Goal: Task Accomplishment & Management: Manage account settings

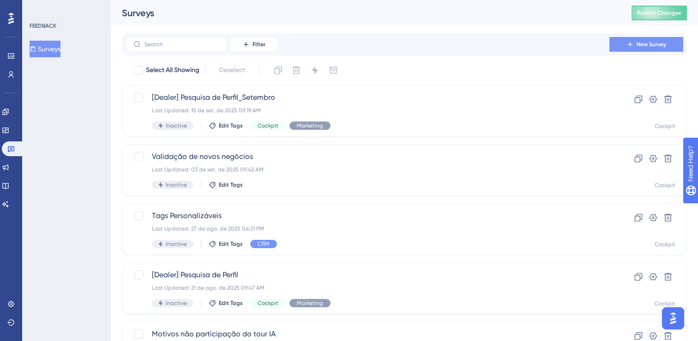
click at [644, 42] on span "New Survey" at bounding box center [651, 44] width 30 height 7
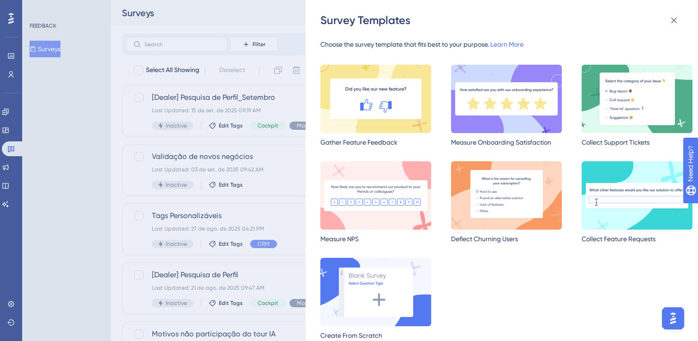
click at [519, 108] on img at bounding box center [506, 99] width 111 height 68
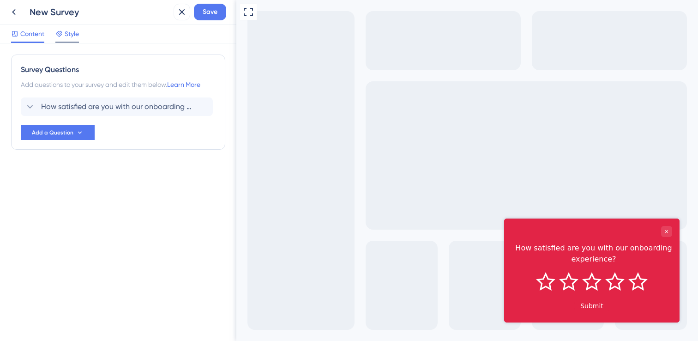
click at [65, 37] on span "Style" at bounding box center [72, 33] width 14 height 11
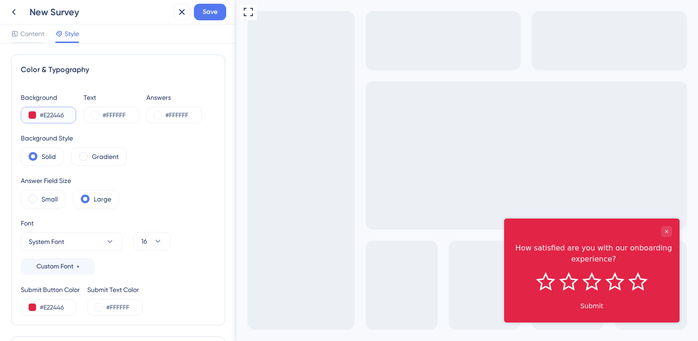
click at [58, 115] on input "#E22446" at bounding box center [59, 114] width 38 height 11
type input "#FFF"
click at [130, 118] on input "#FFFFFF" at bounding box center [121, 114] width 38 height 11
click at [132, 114] on input "#FFFFFF" at bounding box center [121, 114] width 38 height 11
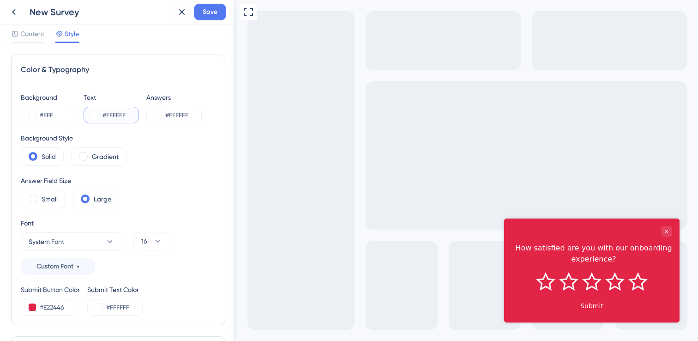
click at [118, 116] on input "#FFFFFF" at bounding box center [121, 114] width 38 height 11
paste input "2E2E3A"
type input "#2E2E3A"
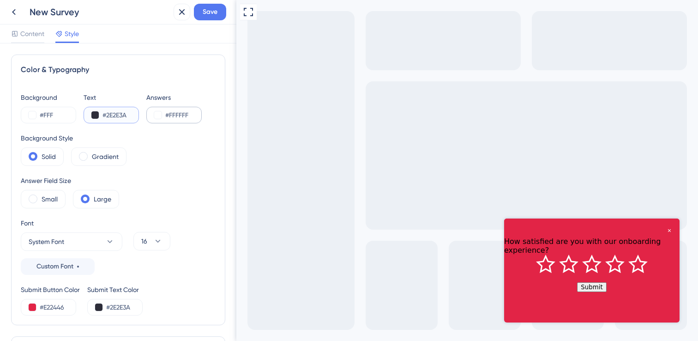
type input "#2E2E3A"
click at [186, 118] on input "#FFFFFF" at bounding box center [184, 114] width 38 height 11
paste input "2E2E3A"
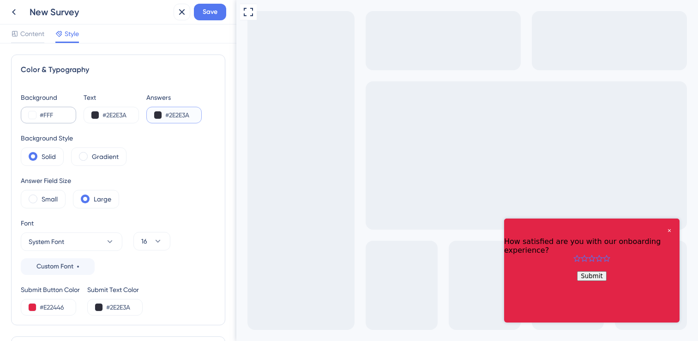
type input "#2E2E3A"
click at [49, 114] on input "#FFF" at bounding box center [59, 114] width 38 height 11
type input "#FFFFFF"
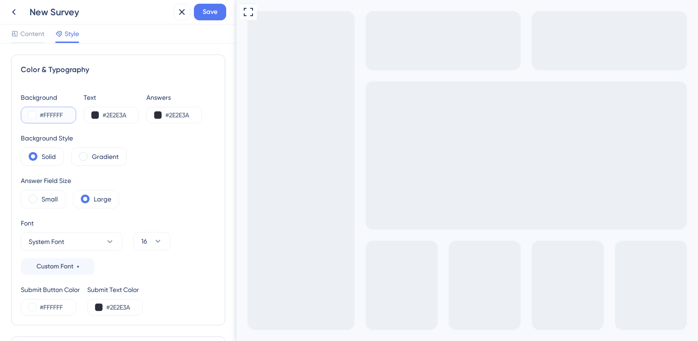
type input "#FFFFFF"
click at [178, 150] on div "Background Style Solid Gradient" at bounding box center [118, 148] width 195 height 33
click at [105, 160] on label "Gradient" at bounding box center [105, 156] width 27 height 11
click at [48, 155] on label "Solid" at bounding box center [49, 156] width 14 height 11
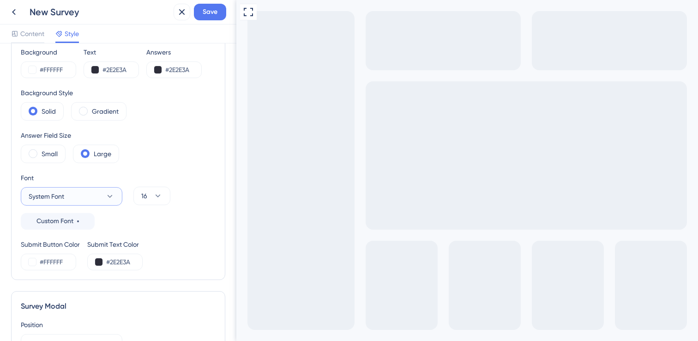
click at [112, 194] on icon at bounding box center [109, 195] width 9 height 9
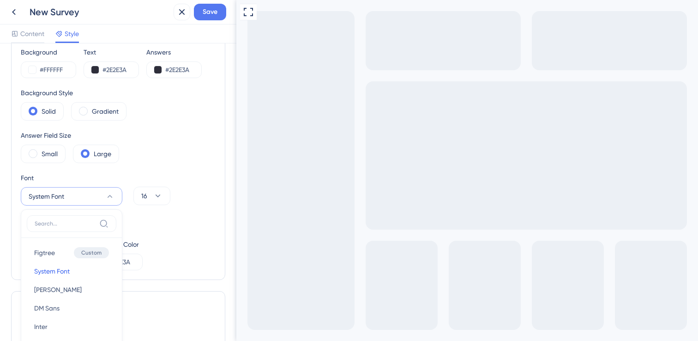
scroll to position [155, 0]
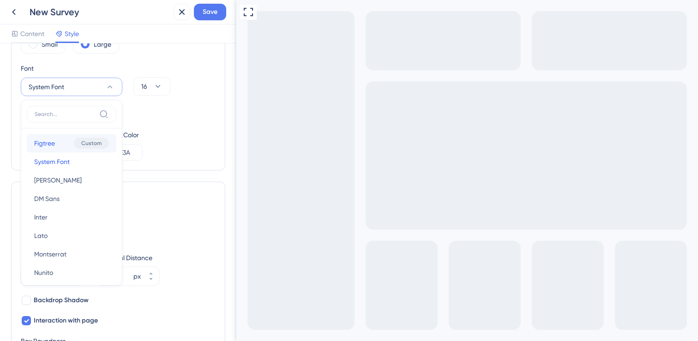
click at [47, 142] on span "Figtree" at bounding box center [44, 143] width 21 height 11
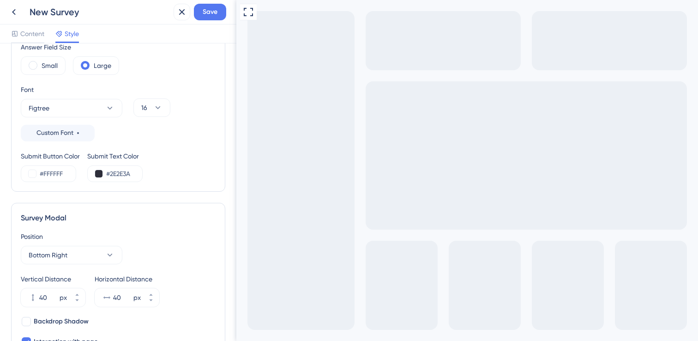
scroll to position [109, 0]
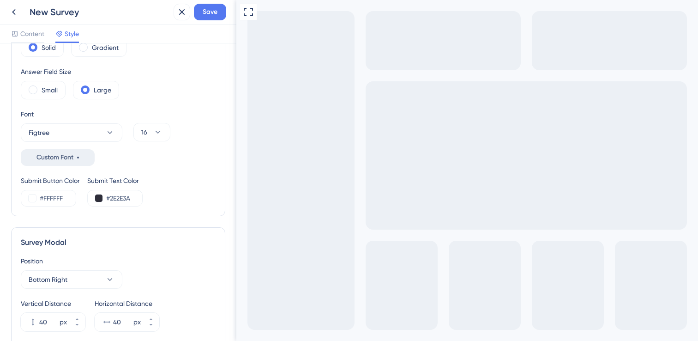
click at [81, 163] on button "Custom Font" at bounding box center [58, 157] width 74 height 17
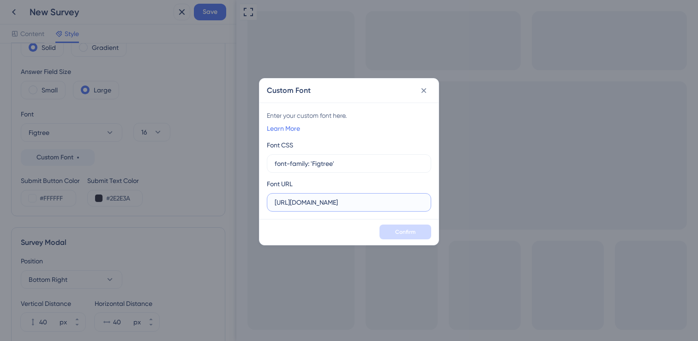
click at [407, 206] on input "[URL][DOMAIN_NAME]" at bounding box center [349, 202] width 149 height 10
type input "[URL][DOMAIN_NAME]"
click at [423, 90] on icon at bounding box center [423, 90] width 5 height 5
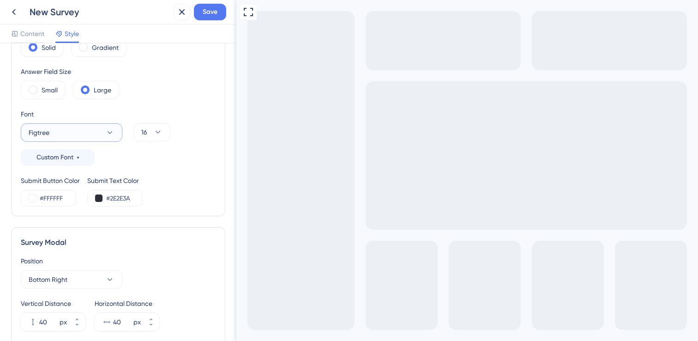
click at [82, 132] on button "Figtree" at bounding box center [72, 132] width 102 height 18
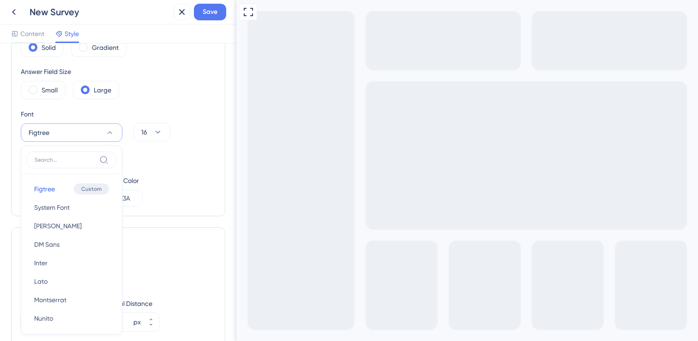
scroll to position [155, 0]
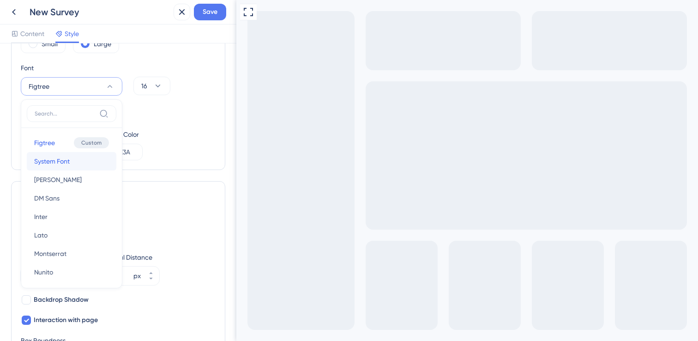
click at [64, 166] on span "System Font" at bounding box center [52, 161] width 36 height 11
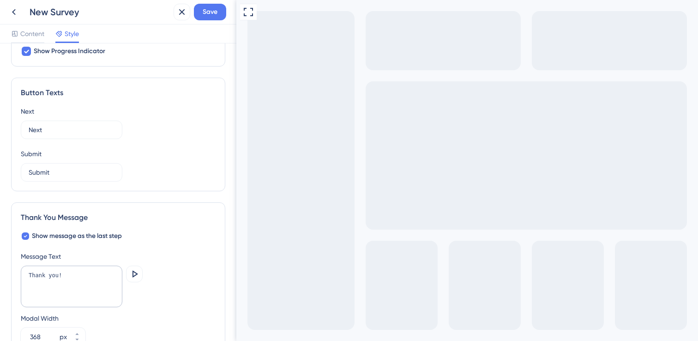
scroll to position [528, 0]
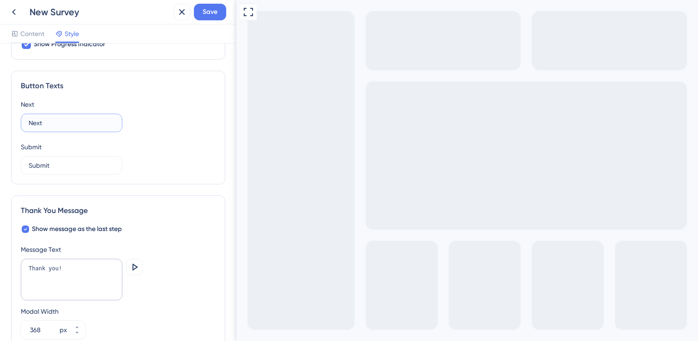
drag, startPoint x: 55, startPoint y: 125, endPoint x: 24, endPoint y: 121, distance: 30.7
click at [24, 121] on label "Next" at bounding box center [72, 123] width 102 height 18
type input "Próximo"
drag, startPoint x: 57, startPoint y: 163, endPoint x: 0, endPoint y: 164, distance: 57.2
click at [0, 164] on div "Color & Typography Background #FFFFFF Text #2E2E3A Answers #2E2E3A Background S…" at bounding box center [118, 191] width 236 height 297
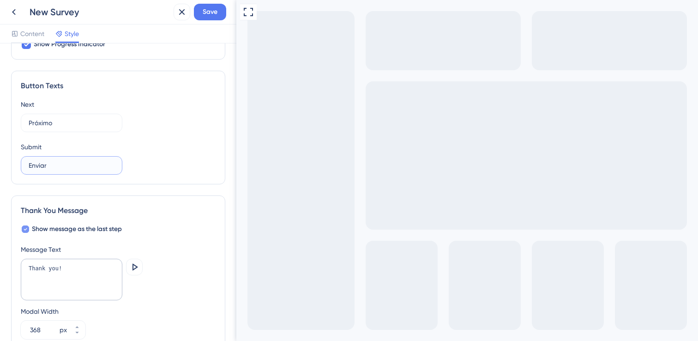
scroll to position [584, 0]
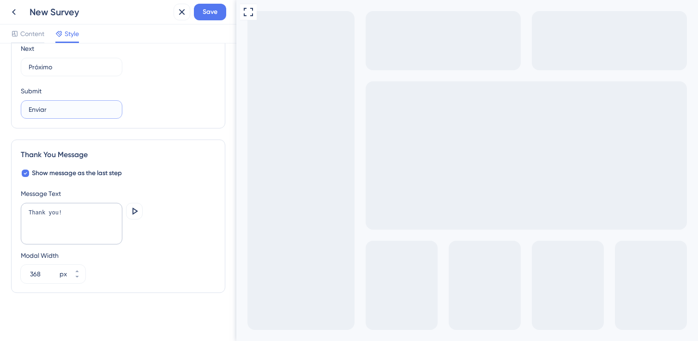
type input "Enviar"
drag, startPoint x: 82, startPoint y: 220, endPoint x: 6, endPoint y: 210, distance: 76.8
click at [6, 210] on div "Color & Typography Background #FFFFFF Text #2E2E3A Answers #2E2E3A Background S…" at bounding box center [118, 191] width 236 height 297
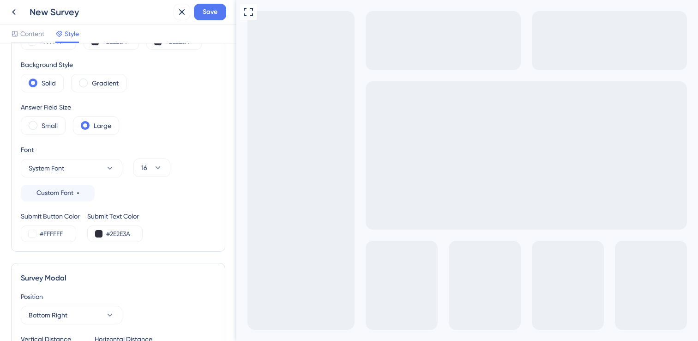
scroll to position [0, 0]
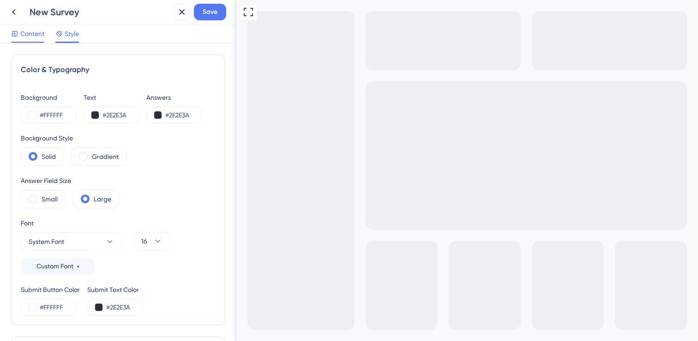
type textarea "Obrigada por sua participação!"
click at [40, 35] on span "Content" at bounding box center [32, 33] width 24 height 11
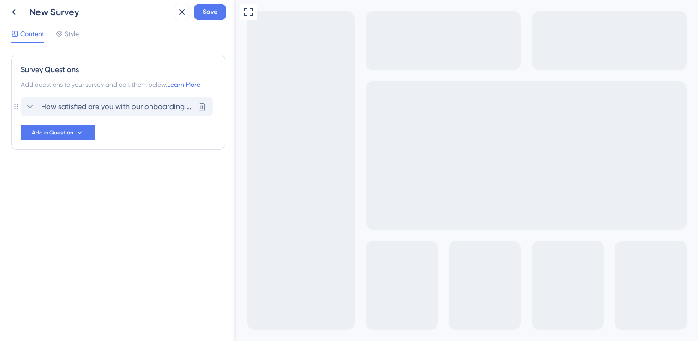
click at [35, 106] on icon at bounding box center [29, 106] width 11 height 11
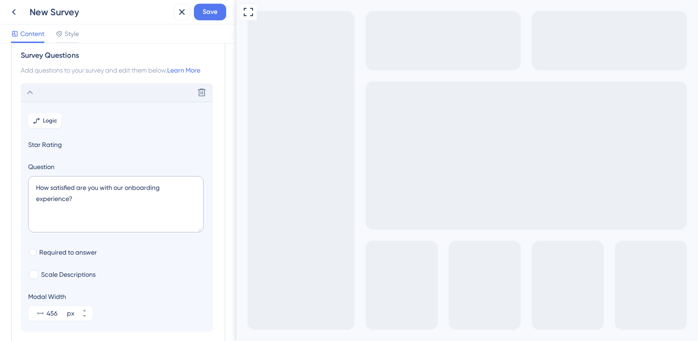
scroll to position [54, 0]
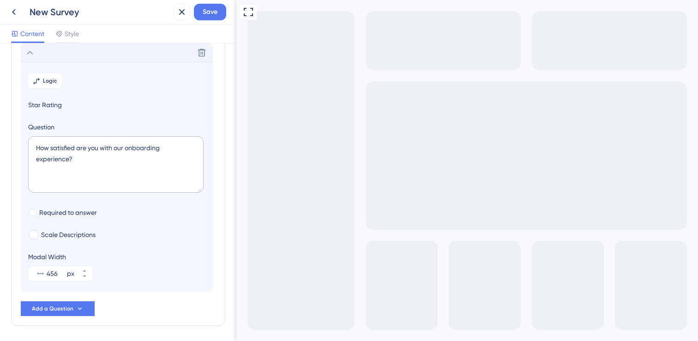
click at [49, 104] on span "Star Rating" at bounding box center [116, 104] width 177 height 11
click at [90, 103] on span "Star Rating" at bounding box center [116, 104] width 177 height 11
click at [34, 103] on span "Star Rating" at bounding box center [116, 104] width 177 height 11
click at [78, 306] on icon at bounding box center [79, 308] width 7 height 7
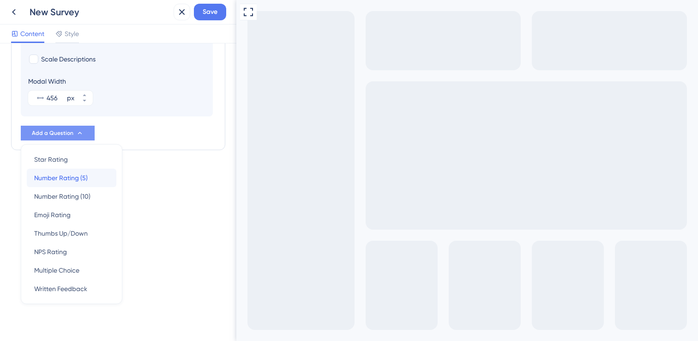
click at [100, 177] on div "Number Rating (5) Number Rating (5)" at bounding box center [71, 177] width 75 height 18
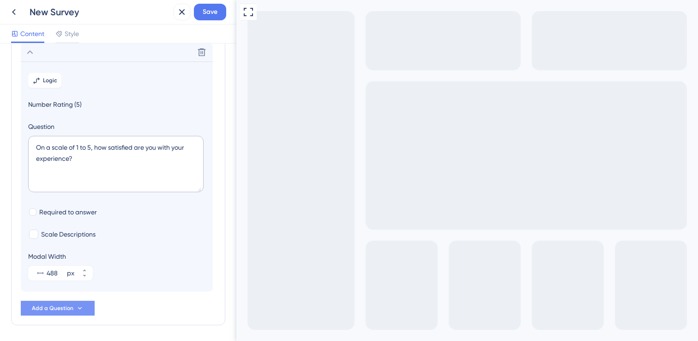
scroll to position [80, 0]
drag, startPoint x: 93, startPoint y: 168, endPoint x: 14, endPoint y: 141, distance: 83.3
click at [14, 141] on div "Survey Questions Add questions to your survey and edit them below. Learn More H…" at bounding box center [118, 150] width 214 height 351
paste textarea "Como você classifica sua experiência com a página "Consultar estoque""
type textarea "Como você classifica sua experiência com a página "Consultar estoque"?"
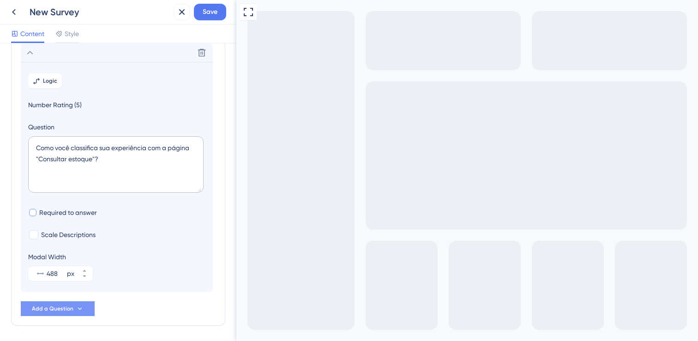
click at [53, 213] on span "Required to answer" at bounding box center [68, 212] width 58 height 11
checkbox input "true"
click at [66, 234] on span "Scale Descriptions" at bounding box center [68, 234] width 54 height 11
checkbox input "true"
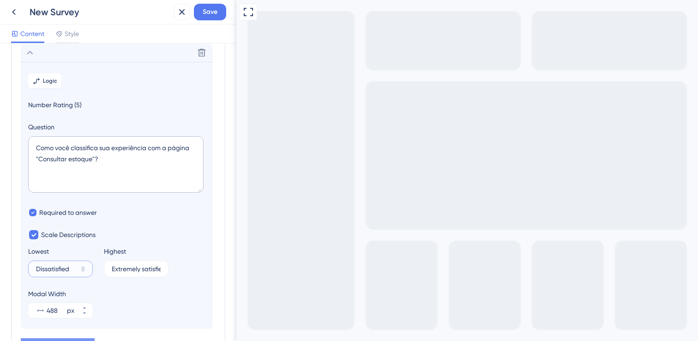
drag, startPoint x: 70, startPoint y: 270, endPoint x: 32, endPoint y: 267, distance: 37.5
click at [32, 267] on label "Dissatisfied 8" at bounding box center [60, 268] width 65 height 17
click at [36, 267] on input "Dissatisfied" at bounding box center [57, 268] width 42 height 6
click at [133, 269] on input "Extremely satisfied" at bounding box center [133, 268] width 43 height 6
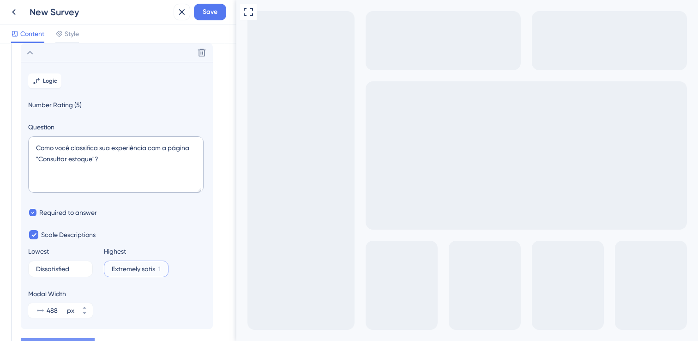
click at [133, 269] on input "Extremely satisfied" at bounding box center [133, 268] width 43 height 6
type input "Muito satisfeito"
click at [60, 269] on input "Dissatisfied" at bounding box center [57, 268] width 42 height 6
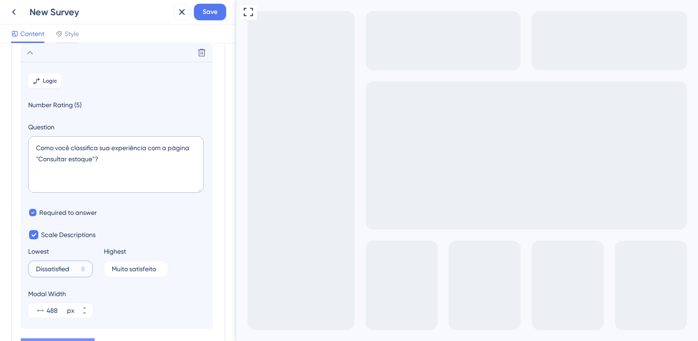
click at [60, 269] on input "Dissatisfied" at bounding box center [57, 268] width 42 height 6
click at [43, 268] on input "Muito" at bounding box center [55, 268] width 39 height 6
type input "Insatisfeito"
click at [131, 158] on textarea "Como você classifica sua experiência com a página "Consultar estoque"?" at bounding box center [115, 164] width 175 height 56
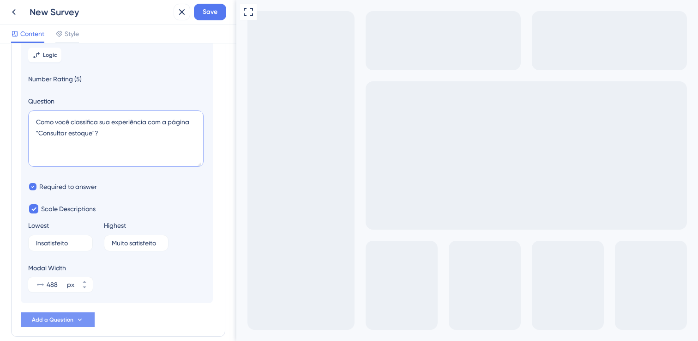
scroll to position [150, 0]
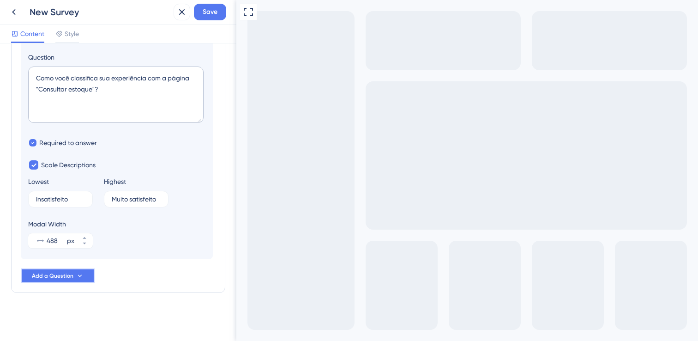
click at [66, 272] on span "Add a Question" at bounding box center [53, 275] width 42 height 7
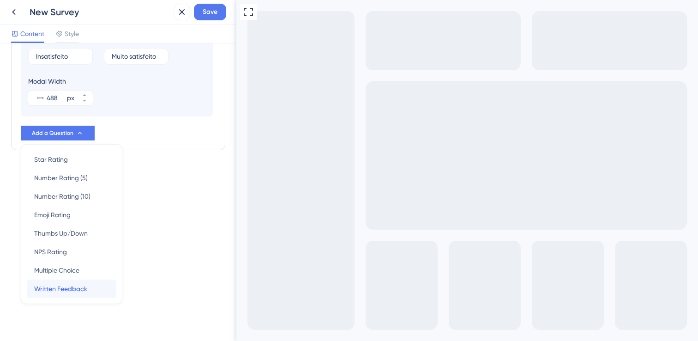
click at [85, 287] on span "Written Feedback" at bounding box center [60, 288] width 53 height 11
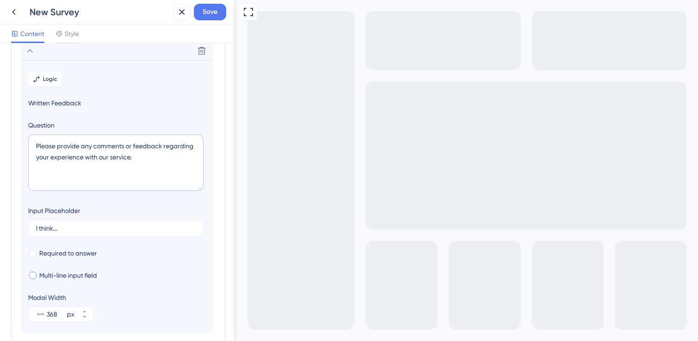
scroll to position [106, 0]
drag, startPoint x: 74, startPoint y: 146, endPoint x: 31, endPoint y: 140, distance: 43.3
click at [31, 140] on textarea "Please provide any comments or feedback regarding your experience with our serv…" at bounding box center [115, 164] width 175 height 56
paste textarea "Nos conte o porquê da sua resposta. Quais foram os fatores negativos ou positiv…"
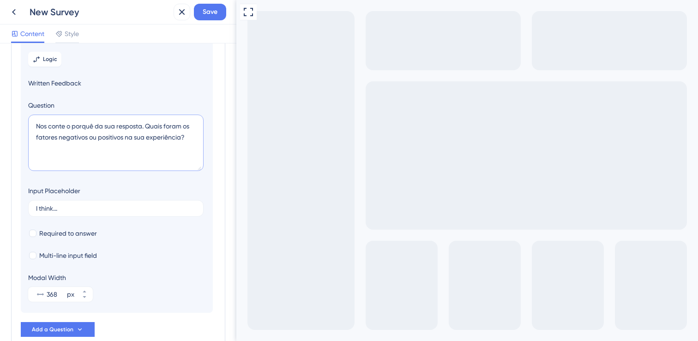
scroll to position [139, 0]
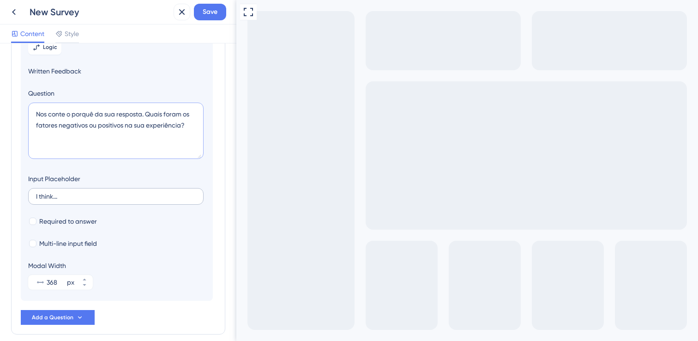
type textarea "Nos conte o porquê da sua resposta. Quais foram os fatores negativos ou positiv…"
click at [84, 192] on label "I think..." at bounding box center [115, 196] width 175 height 17
click at [84, 193] on input "I think..." at bounding box center [116, 196] width 160 height 6
drag, startPoint x: 91, startPoint y: 196, endPoint x: 30, endPoint y: 196, distance: 61.8
click at [29, 196] on label "I think..." at bounding box center [115, 196] width 175 height 17
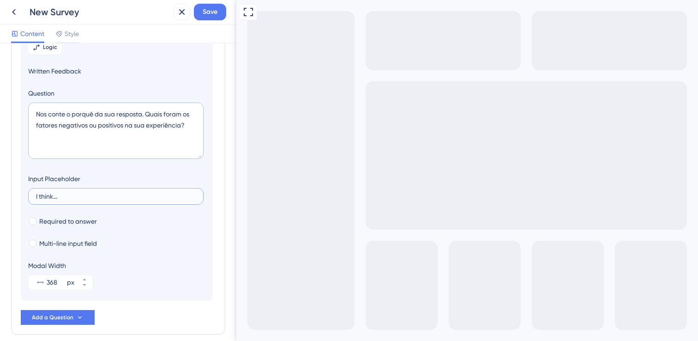
click at [36, 196] on input "I think..." at bounding box center [116, 196] width 160 height 6
type input "Eu sinto falta de..."
click at [30, 196] on label "Eu sinto falta de..." at bounding box center [115, 196] width 175 height 17
click at [36, 196] on input "Eu sinto falta de..." at bounding box center [116, 196] width 160 height 6
click at [30, 196] on label "Eu sinto falta de..." at bounding box center [115, 196] width 175 height 17
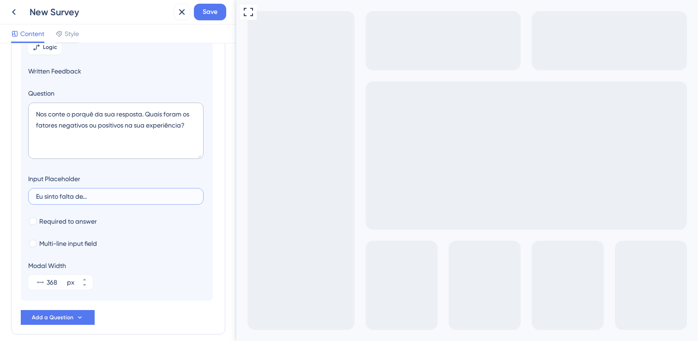
click at [36, 196] on input "Eu sinto falta de..." at bounding box center [116, 196] width 160 height 6
click at [30, 196] on label "Eu sinto falta de..." at bounding box center [115, 196] width 175 height 17
click at [36, 196] on input "Eu sinto falta de..." at bounding box center [116, 196] width 160 height 6
click at [30, 196] on label "Eu sinto falta de..." at bounding box center [115, 196] width 175 height 17
click at [36, 196] on input "Eu sinto falta de..." at bounding box center [116, 196] width 160 height 6
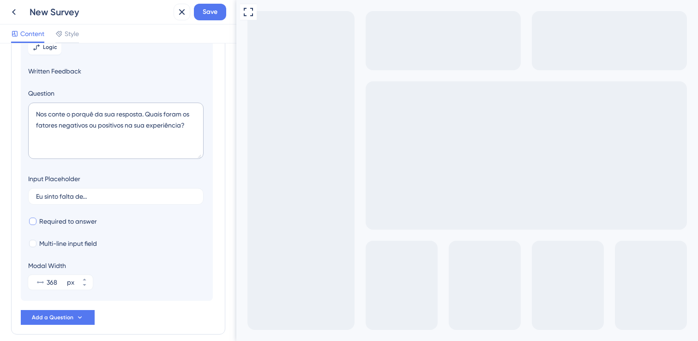
click at [72, 221] on span "Required to answer" at bounding box center [68, 220] width 58 height 11
checkbox input "true"
click at [60, 245] on span "Multi-line input field" at bounding box center [68, 243] width 58 height 11
checkbox input "true"
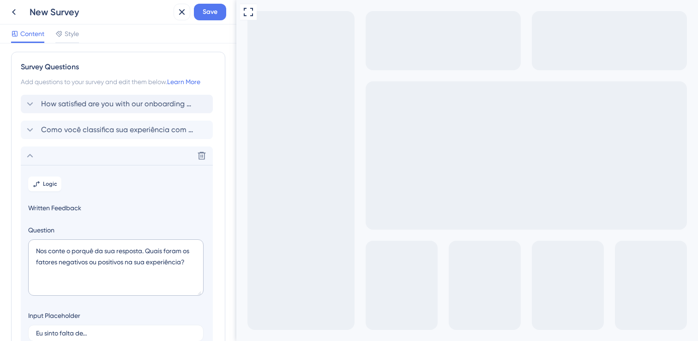
scroll to position [0, 0]
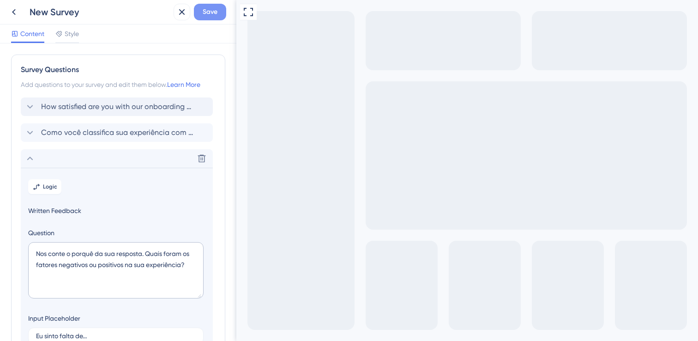
click at [221, 15] on button "Save" at bounding box center [210, 12] width 32 height 17
click at [244, 340] on icon "Go to Question 2" at bounding box center [239, 344] width 7 height 7
drag, startPoint x: 265, startPoint y: 372, endPoint x: 404, endPoint y: 379, distance: 139.0
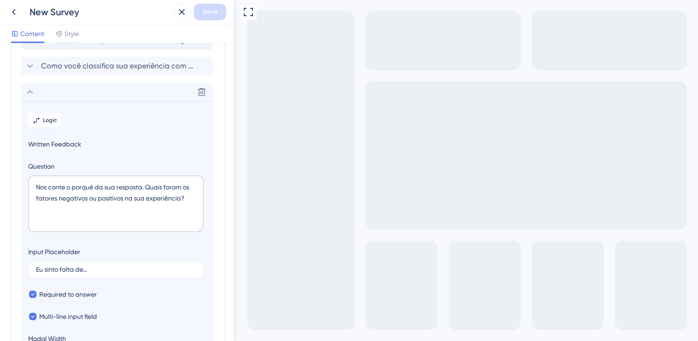
scroll to position [93, 0]
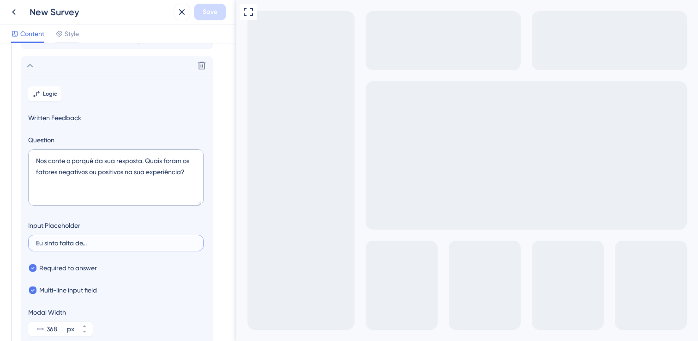
click at [109, 241] on input "Eu sinto falta de..." at bounding box center [116, 242] width 160 height 6
drag, startPoint x: 116, startPoint y: 242, endPoint x: 37, endPoint y: 242, distance: 79.4
click at [37, 242] on input "Eu sinto falta de..." at bounding box center [116, 242] width 160 height 6
type input "Eu dei essa nota porque..."
click at [215, 14] on span "Save" at bounding box center [210, 11] width 15 height 11
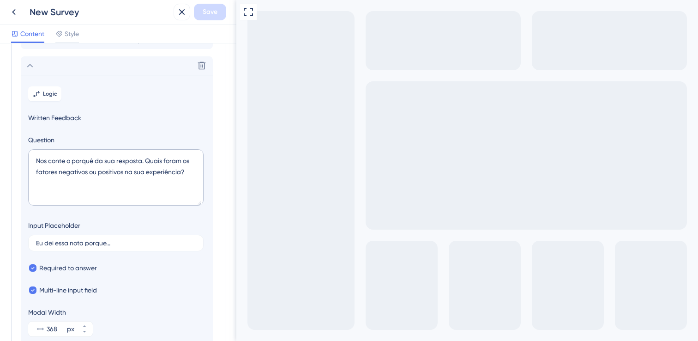
drag, startPoint x: 103, startPoint y: 245, endPoint x: 8, endPoint y: 235, distance: 96.1
click at [1, 235] on div "Survey Questions Add questions to your survey and edit them below. Learn More H…" at bounding box center [118, 191] width 236 height 297
click at [111, 243] on input "Eu dei essa nota porque..." at bounding box center [116, 242] width 160 height 6
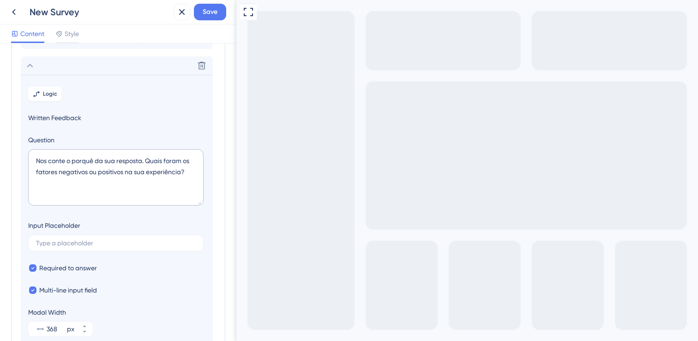
click at [134, 260] on section "Logic Written Feedback Question Nos conte o porquê da sua resposta. Quais foram…" at bounding box center [117, 211] width 192 height 272
click at [210, 19] on button "Save" at bounding box center [210, 12] width 32 height 17
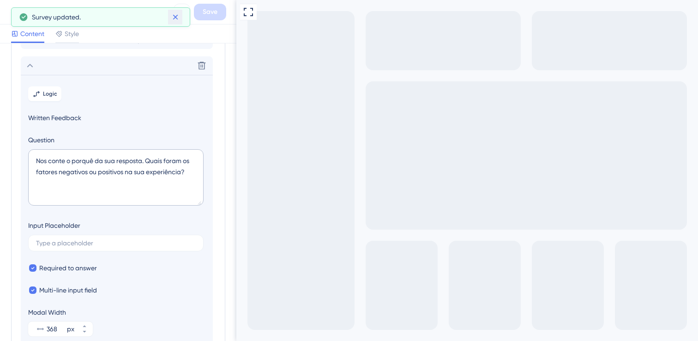
click at [175, 17] on icon at bounding box center [175, 17] width 5 height 5
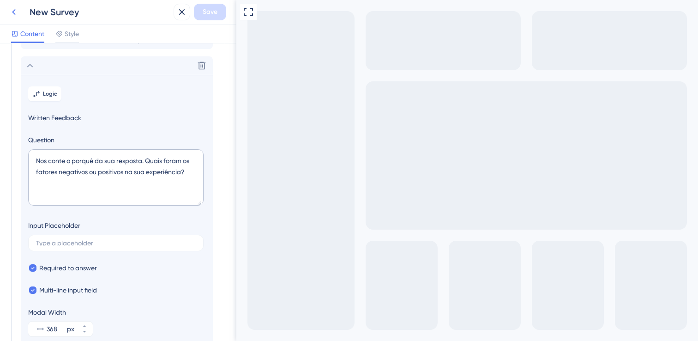
click at [13, 12] on icon at bounding box center [13, 11] width 11 height 11
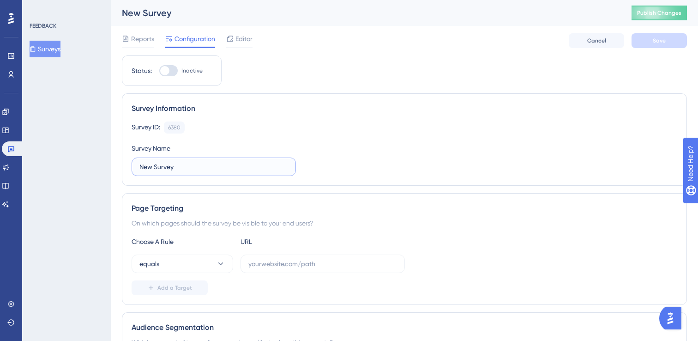
drag, startPoint x: 197, startPoint y: 168, endPoint x: 122, endPoint y: 162, distance: 75.1
click at [122, 162] on div "Survey Information Survey ID: 6380 Copy Survey Name New Survey" at bounding box center [404, 139] width 565 height 92
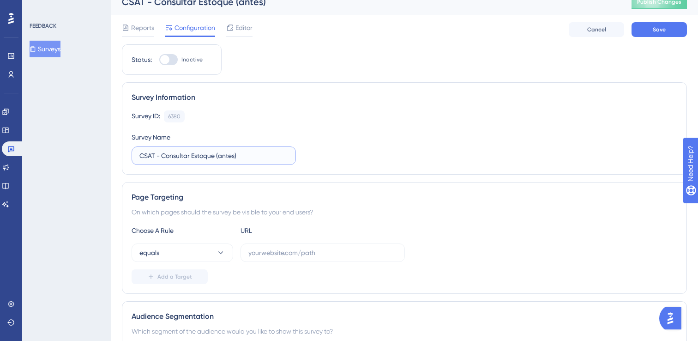
scroll to position [19, 0]
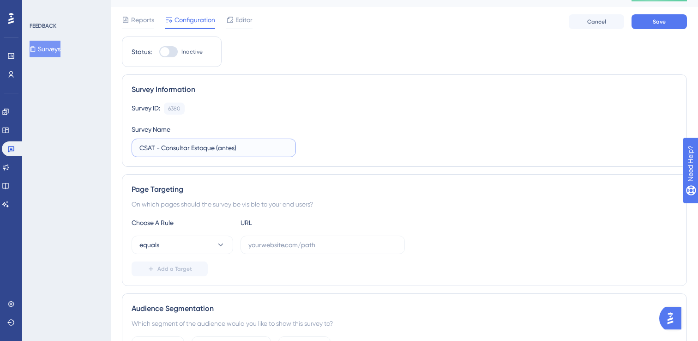
type input "CSAT - Consultar Estoque (antes)"
click at [363, 111] on div "Survey ID: 6380 Copy" at bounding box center [404, 108] width 545 height 12
click at [168, 244] on button "equals" at bounding box center [183, 244] width 102 height 18
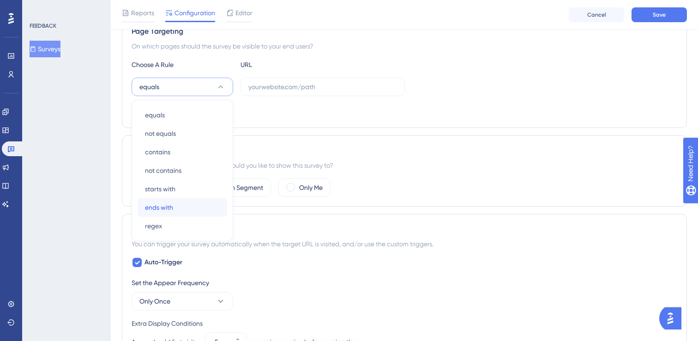
click at [163, 209] on span "ends with" at bounding box center [159, 207] width 28 height 11
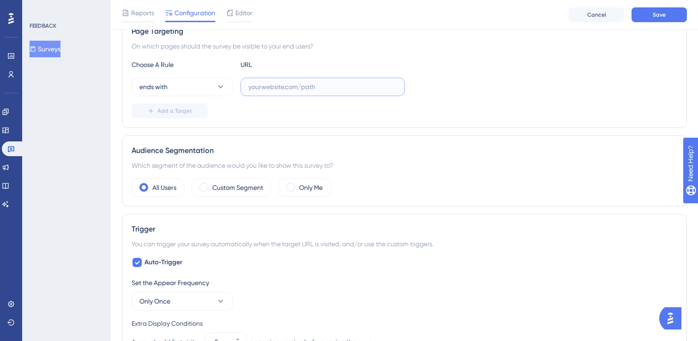
drag, startPoint x: 282, startPoint y: 87, endPoint x: 289, endPoint y: 90, distance: 7.6
click at [282, 87] on input "text" at bounding box center [322, 87] width 149 height 10
paste input "lkid=2197"
type input "lkid=2197"
click at [296, 124] on div "Page Targeting On which pages should the survey be visible to your end users? C…" at bounding box center [404, 72] width 565 height 112
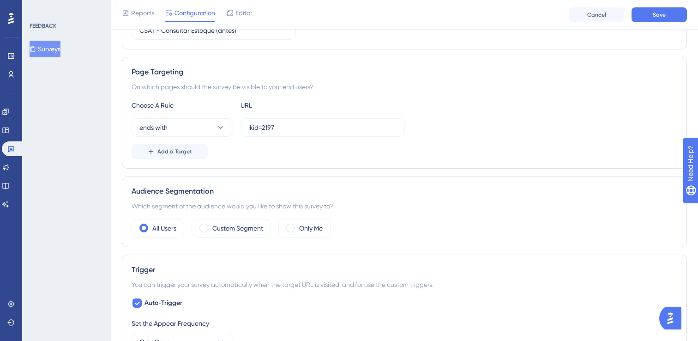
scroll to position [124, 0]
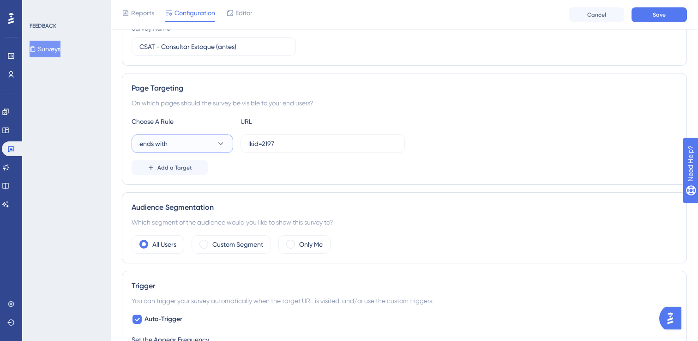
click at [167, 145] on span "ends with" at bounding box center [153, 143] width 28 height 11
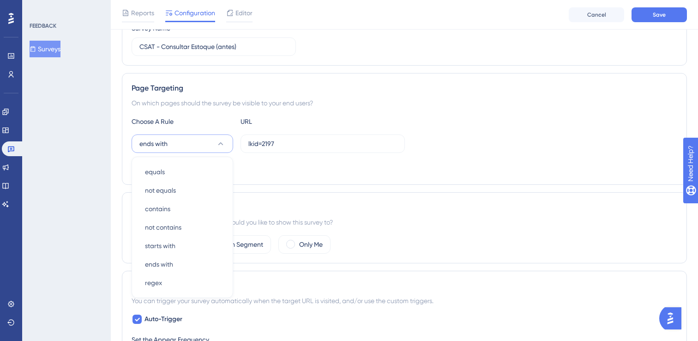
scroll to position [180, 0]
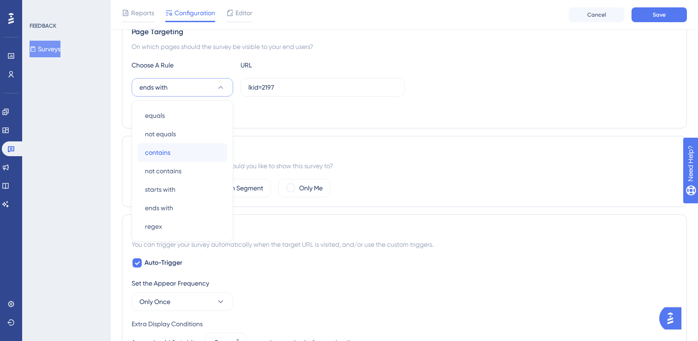
click at [203, 153] on div "contains contains" at bounding box center [182, 152] width 75 height 18
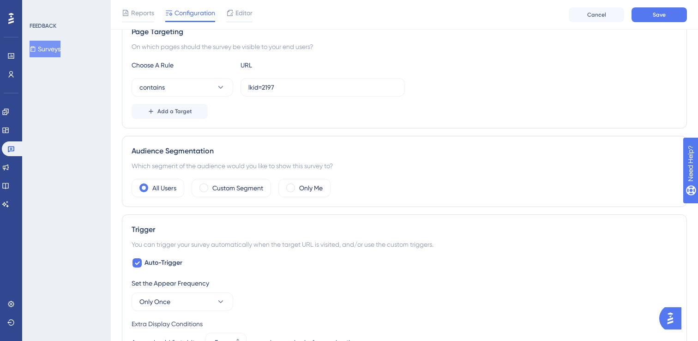
click at [240, 121] on div "Page Targeting On which pages should the survey be visible to your end users? C…" at bounding box center [404, 73] width 565 height 112
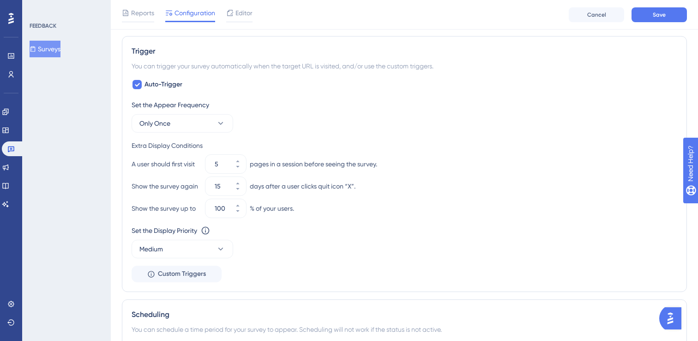
scroll to position [359, 0]
click at [210, 122] on button "Only Once" at bounding box center [183, 123] width 102 height 18
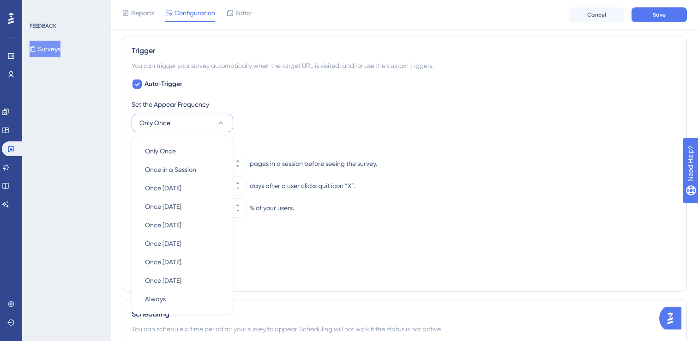
scroll to position [413, 0]
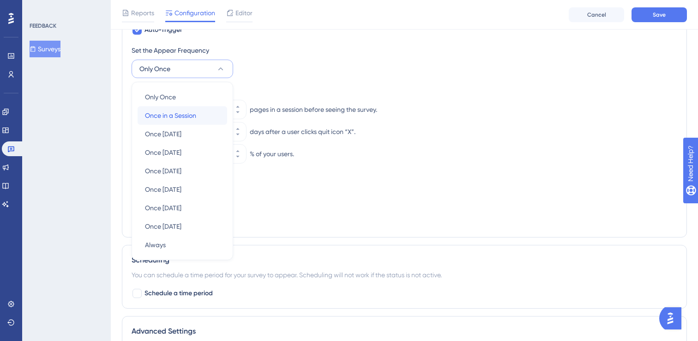
click at [213, 123] on div "Once in a Session Once in a Session" at bounding box center [182, 115] width 75 height 18
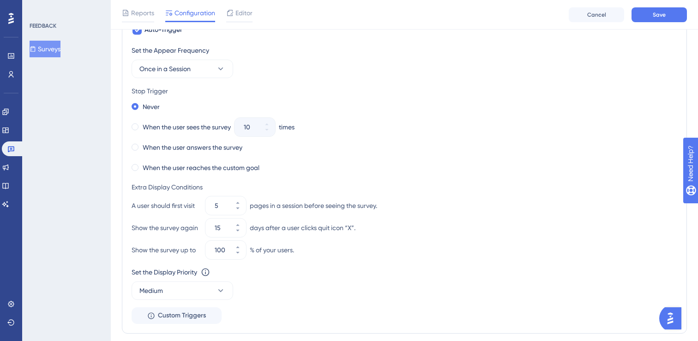
drag, startPoint x: 208, startPoint y: 148, endPoint x: 314, endPoint y: 154, distance: 106.3
click at [314, 154] on div "Never When the user sees the survey 10 times When the user answers the survey W…" at bounding box center [404, 137] width 545 height 74
click at [152, 126] on label "When the user sees the survey" at bounding box center [187, 126] width 88 height 11
click at [271, 125] on button "10" at bounding box center [266, 122] width 17 height 9
click at [269, 133] on button "5" at bounding box center [266, 131] width 17 height 9
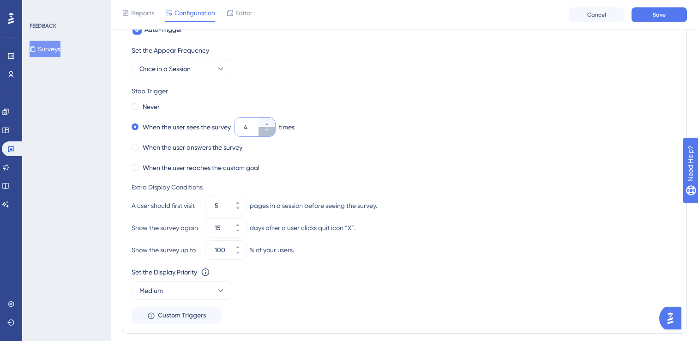
click at [269, 129] on icon at bounding box center [267, 130] width 6 height 6
type input "3"
click at [340, 129] on div "When the user sees the survey 3 times" at bounding box center [404, 126] width 545 height 13
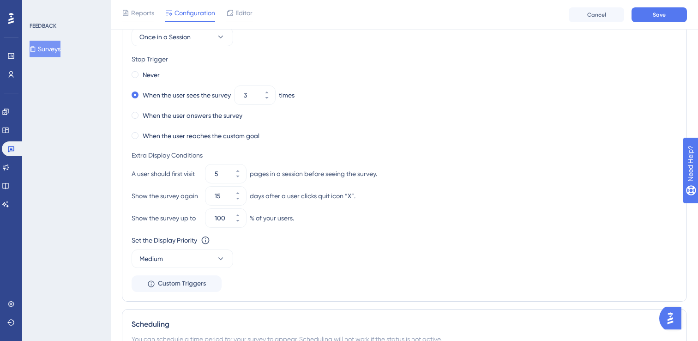
scroll to position [452, 0]
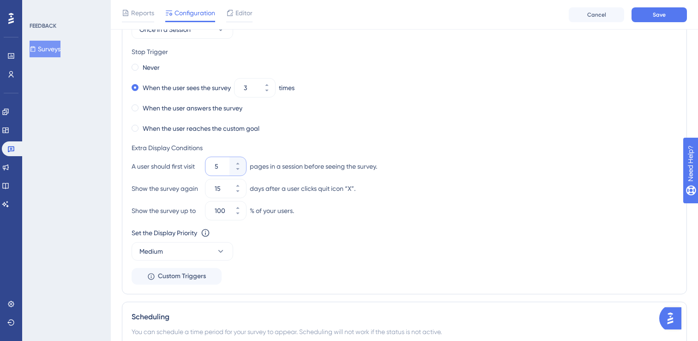
drag, startPoint x: 218, startPoint y: 166, endPoint x: 210, endPoint y: 166, distance: 7.4
click at [210, 166] on div "5" at bounding box center [217, 166] width 24 height 18
type input "1"
click at [424, 170] on div "A user should first visit 1 pages in a session before seeing the survey." at bounding box center [404, 166] width 545 height 18
click at [209, 187] on div "15" at bounding box center [217, 188] width 24 height 18
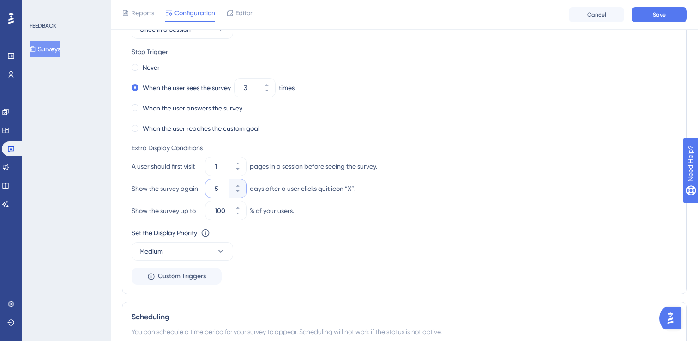
type input "5"
click at [454, 202] on div "Show the survey up to 100 % of your users." at bounding box center [404, 210] width 545 height 18
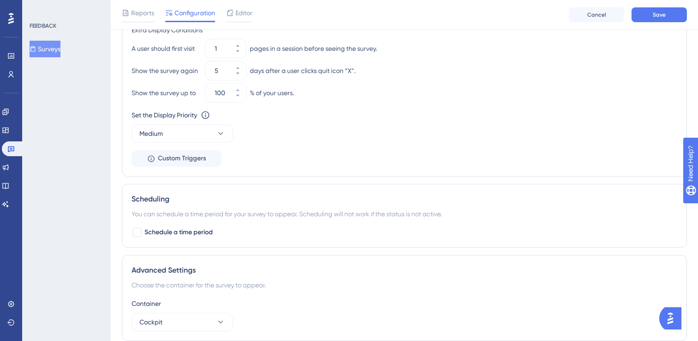
scroll to position [625, 0]
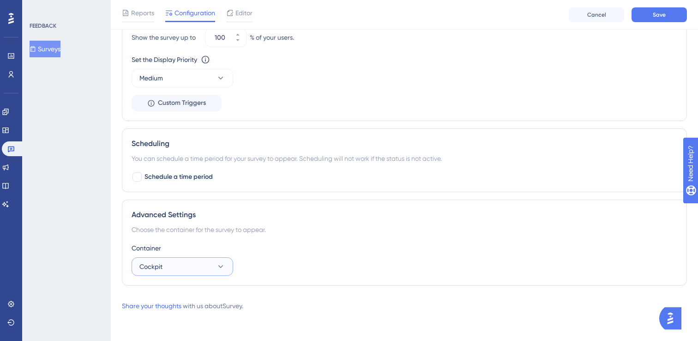
click at [203, 262] on button "Cockpit" at bounding box center [183, 266] width 102 height 18
click at [285, 261] on div "Container Cockpit Cockpit Cockpit" at bounding box center [404, 258] width 545 height 33
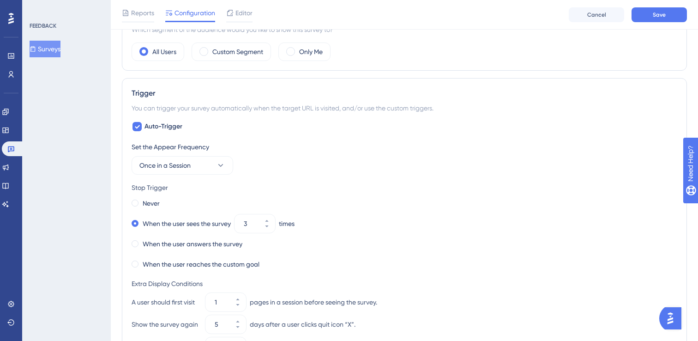
scroll to position [154, 0]
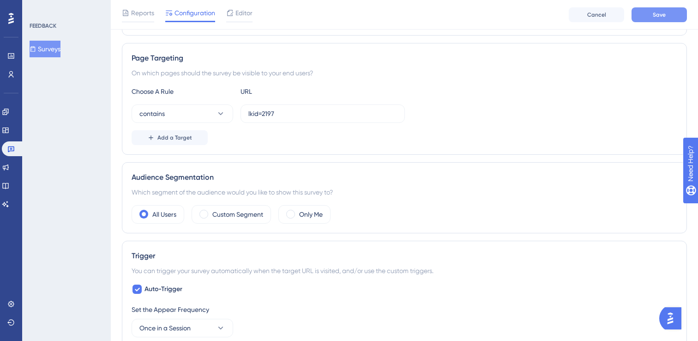
click at [665, 16] on span "Save" at bounding box center [658, 14] width 13 height 7
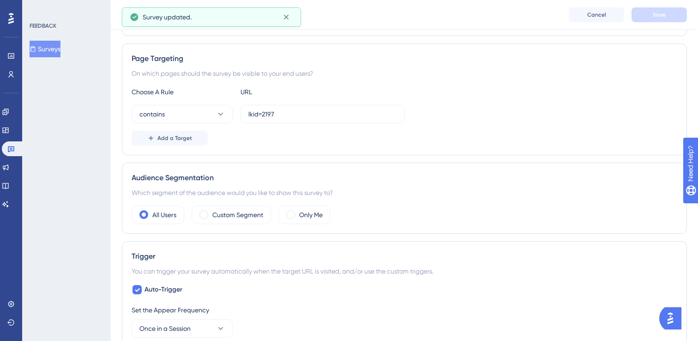
scroll to position [0, 0]
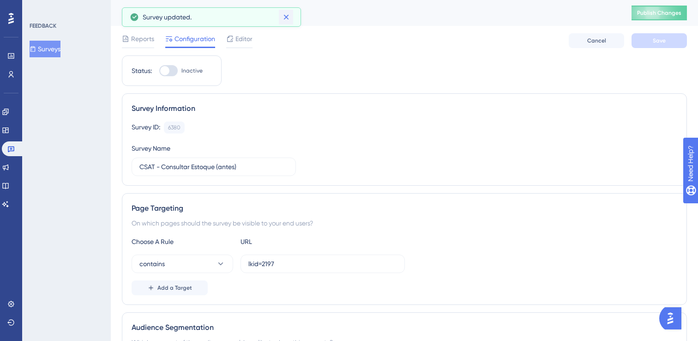
click at [288, 17] on icon at bounding box center [285, 16] width 9 height 9
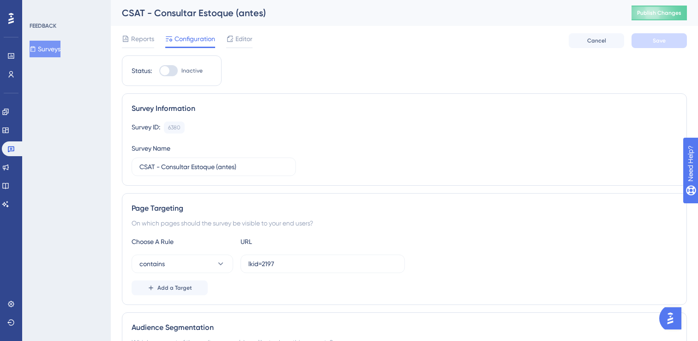
click at [47, 52] on button "Surveys" at bounding box center [45, 49] width 31 height 17
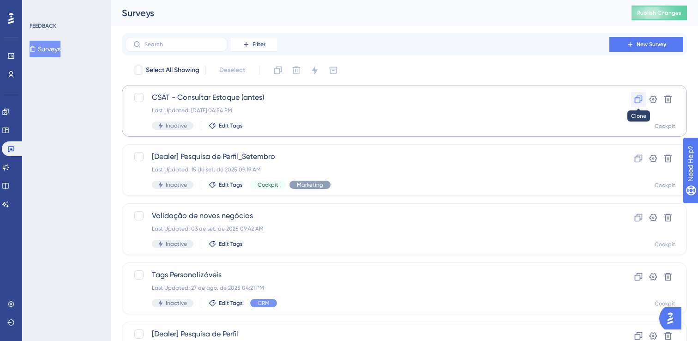
click at [638, 99] on icon at bounding box center [638, 99] width 9 height 9
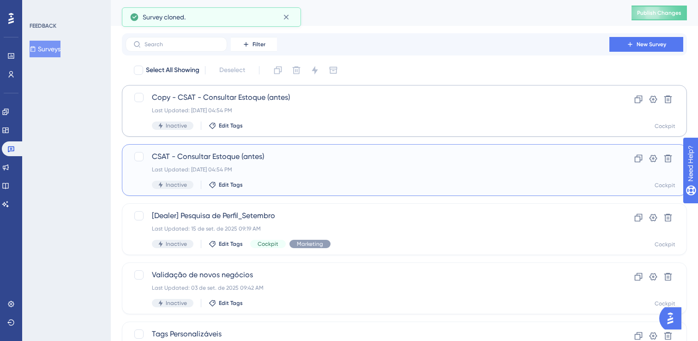
click at [218, 180] on div "Inactive Edit Tags" at bounding box center [367, 184] width 431 height 8
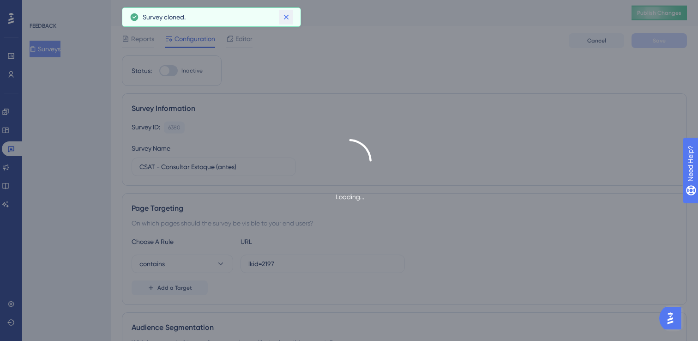
click at [285, 15] on icon at bounding box center [285, 16] width 9 height 9
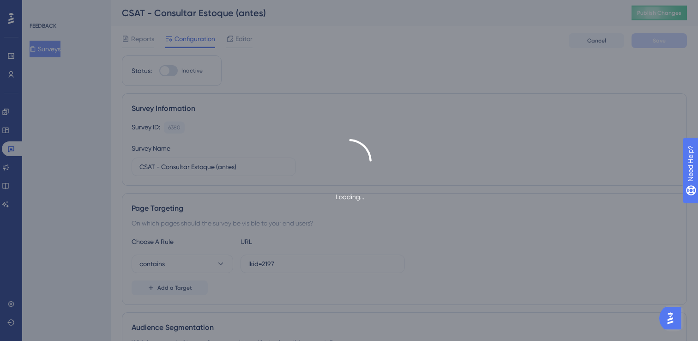
click at [58, 54] on div "Loading..." at bounding box center [349, 170] width 698 height 341
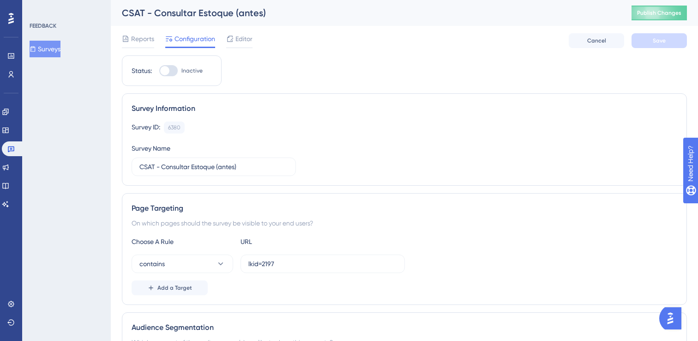
click at [59, 50] on button "Surveys" at bounding box center [45, 49] width 31 height 17
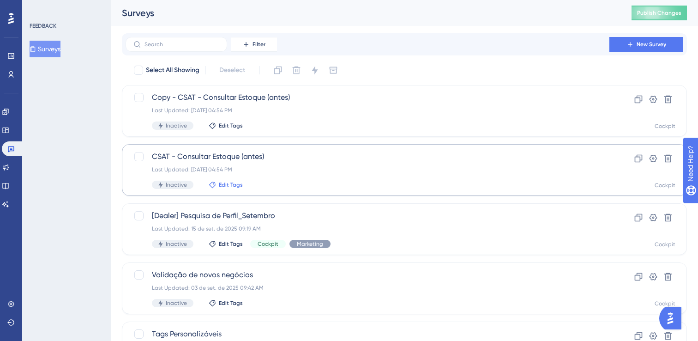
click at [231, 186] on span "Edit Tags" at bounding box center [231, 184] width 24 height 7
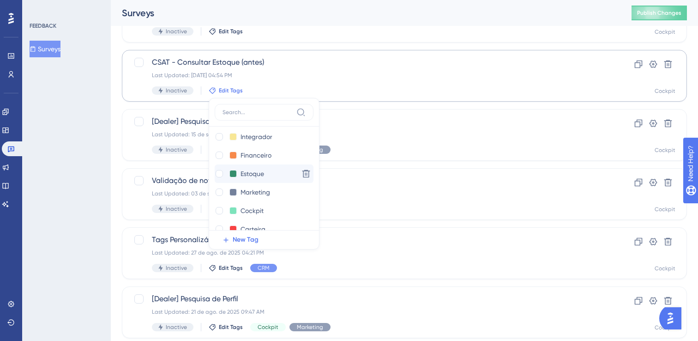
scroll to position [68, 0]
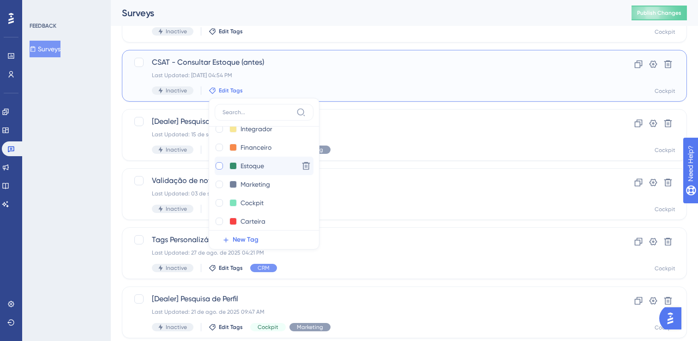
click at [218, 164] on div at bounding box center [218, 165] width 7 height 7
checkbox input "true"
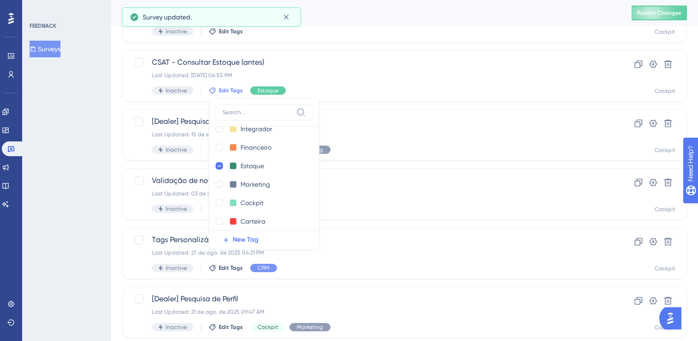
click at [357, 104] on div "Select All Showing Deselect Copy - CSAT - Consultar Estoque (antes) Last Update…" at bounding box center [404, 271] width 565 height 605
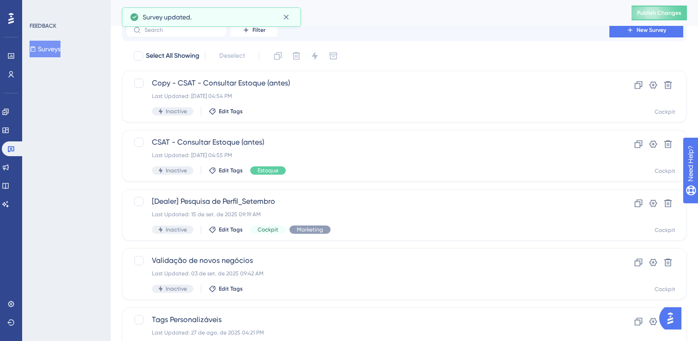
scroll to position [12, 0]
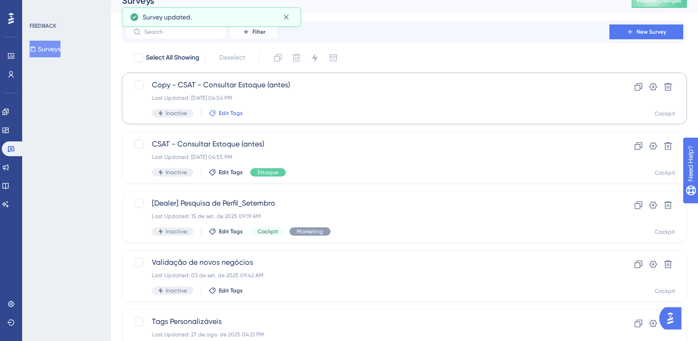
click at [233, 112] on span "Edit Tags" at bounding box center [231, 112] width 24 height 7
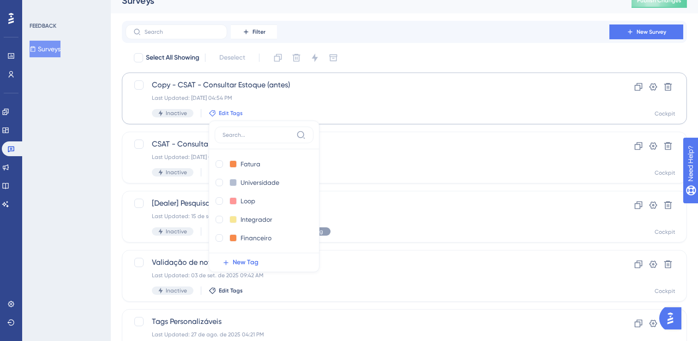
scroll to position [37, 0]
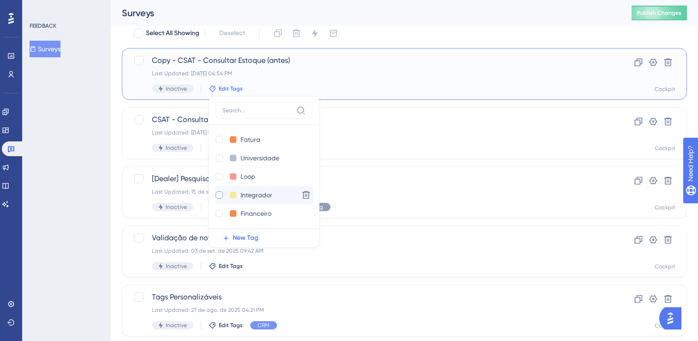
click at [218, 194] on div at bounding box center [218, 194] width 7 height 7
checkbox input "true"
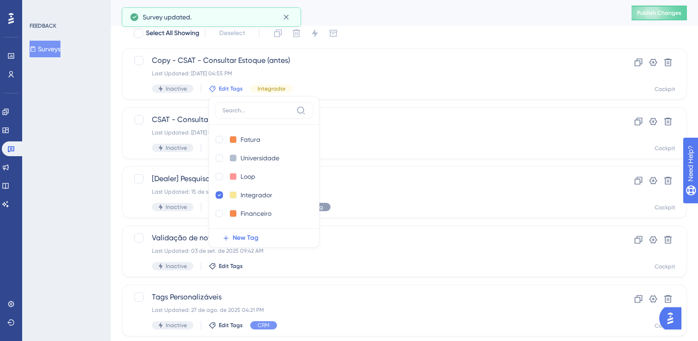
click at [362, 105] on div "Select All Showing Deselect Copy - CSAT - Consultar Estoque (antes) Last Update…" at bounding box center [404, 328] width 565 height 605
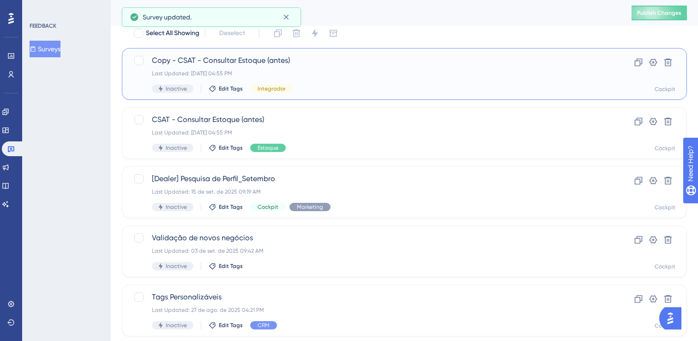
click at [223, 54] on div "Copy - CSAT - Consultar Estoque (antes) Last Updated: [DATE] 04:55 PM Inactive …" at bounding box center [404, 74] width 565 height 52
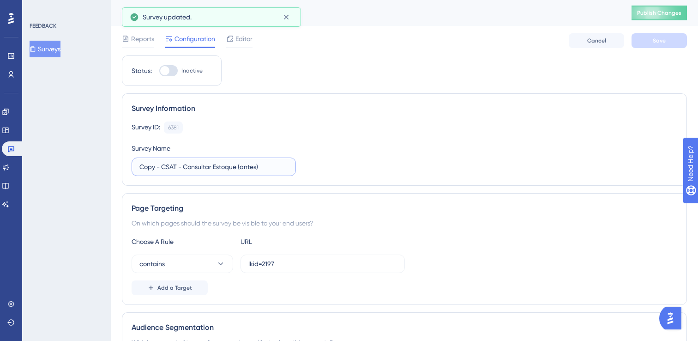
drag, startPoint x: 180, startPoint y: 163, endPoint x: 168, endPoint y: 165, distance: 11.7
click at [180, 163] on input "Copy - CSAT - Consultar Estoque (antes)" at bounding box center [213, 167] width 149 height 10
drag, startPoint x: 163, startPoint y: 166, endPoint x: 128, endPoint y: 163, distance: 35.1
click at [128, 163] on div "Survey Information Survey ID: 6381 Copy Survey Name Copy - CSAT - Consultar Est…" at bounding box center [404, 139] width 565 height 92
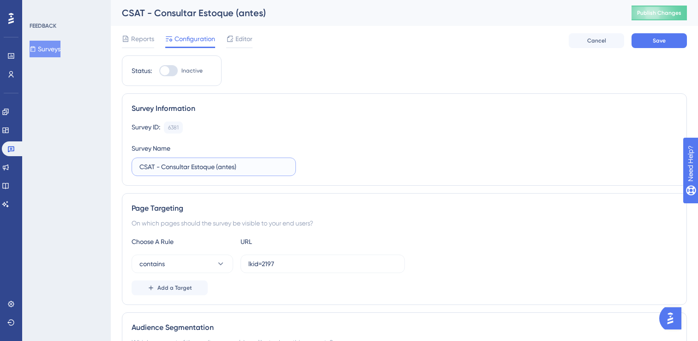
drag, startPoint x: 163, startPoint y: 169, endPoint x: 215, endPoint y: 164, distance: 52.8
click at [215, 164] on input "CSAT - Consultar Estoque (antes)" at bounding box center [213, 167] width 149 height 10
type input "CSAT - Classificados Integrados (antes)"
click at [327, 181] on div "Survey Information Survey ID: 6381 Copy Survey Name CSAT - Classificados Integr…" at bounding box center [404, 139] width 565 height 92
click at [189, 269] on button "contains" at bounding box center [183, 263] width 102 height 18
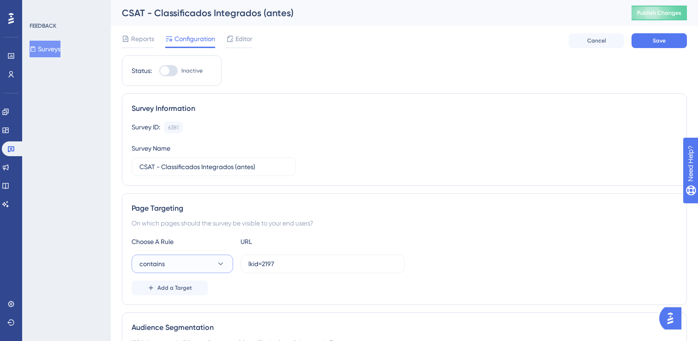
scroll to position [180, 0]
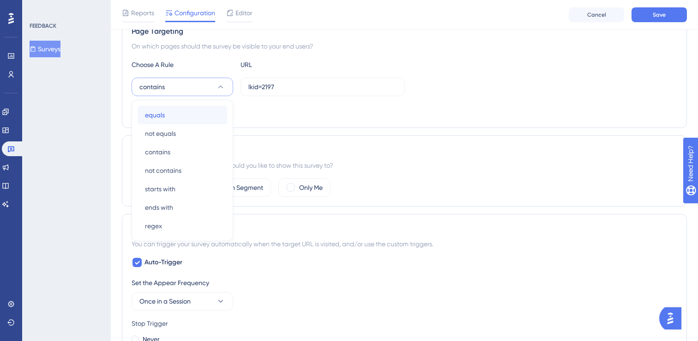
click at [171, 115] on div "equals equals" at bounding box center [182, 115] width 75 height 18
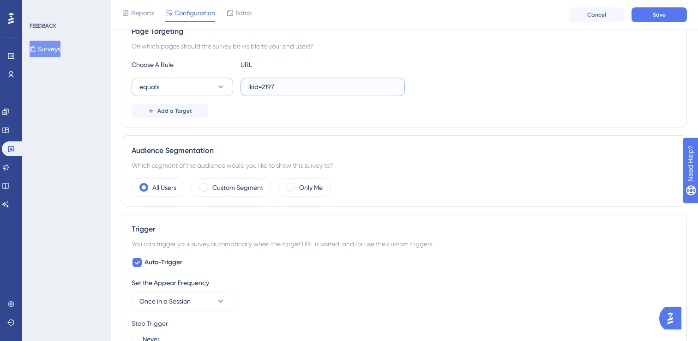
drag, startPoint x: 299, startPoint y: 88, endPoint x: 210, endPoint y: 86, distance: 88.6
click at [210, 86] on div "equals lkid=2197" at bounding box center [268, 87] width 273 height 18
paste input "[URL][DOMAIN_NAME]"
type input "[URL][DOMAIN_NAME]"
click at [186, 109] on span "Add a Target" at bounding box center [174, 110] width 35 height 7
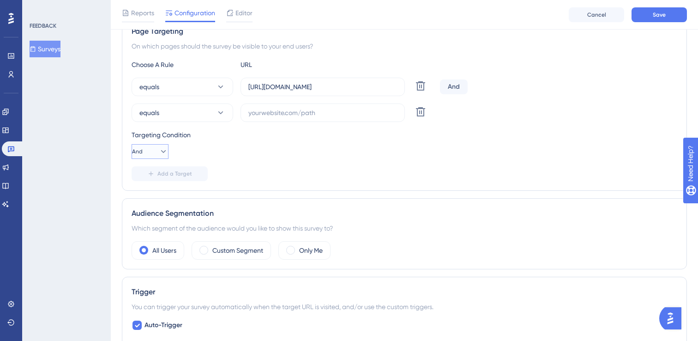
click at [159, 148] on icon at bounding box center [163, 151] width 9 height 9
click at [153, 196] on div "Or Or" at bounding box center [150, 196] width 18 height 18
click at [255, 115] on input "text" at bounding box center [322, 113] width 149 height 10
paste input "[URL][DOMAIN_NAME]"
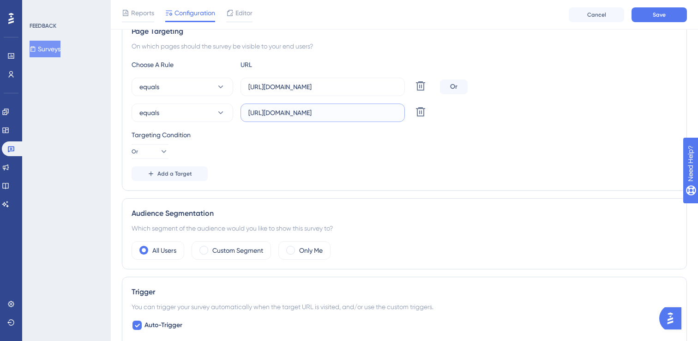
type input "[URL][DOMAIN_NAME]"
click at [338, 193] on div "Status: Inactive Survey Information Survey ID: 6381 Copy Survey Name CSAT - Cla…" at bounding box center [404, 339] width 565 height 921
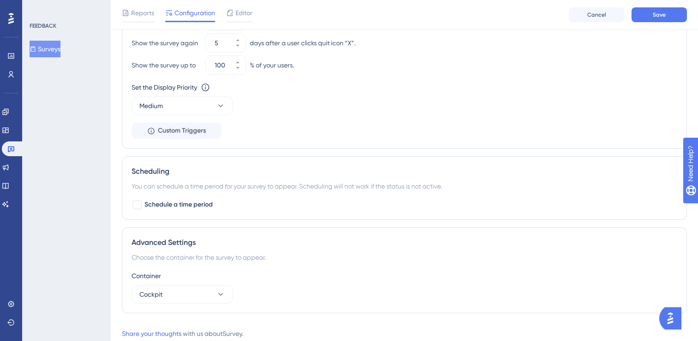
scroll to position [688, 0]
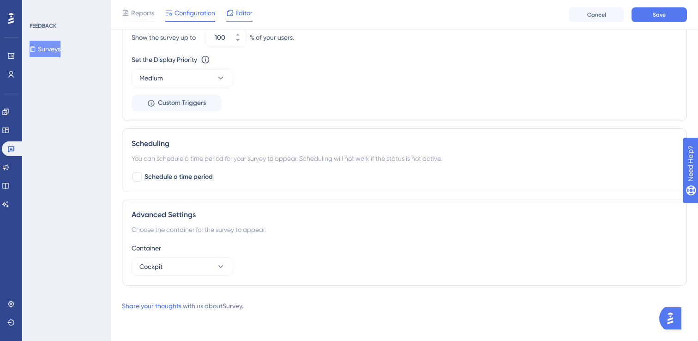
click at [240, 13] on span "Editor" at bounding box center [243, 12] width 17 height 11
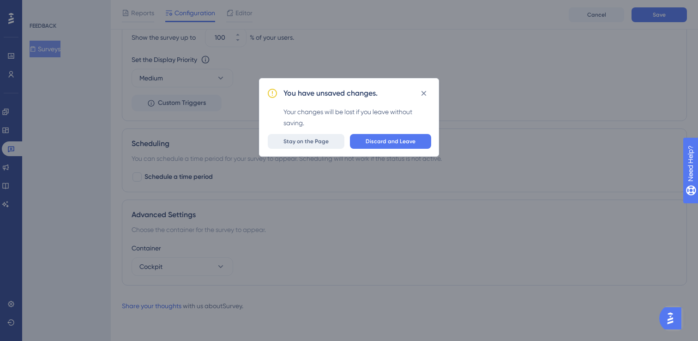
click at [314, 138] on span "Stay on the Page" at bounding box center [305, 141] width 45 height 7
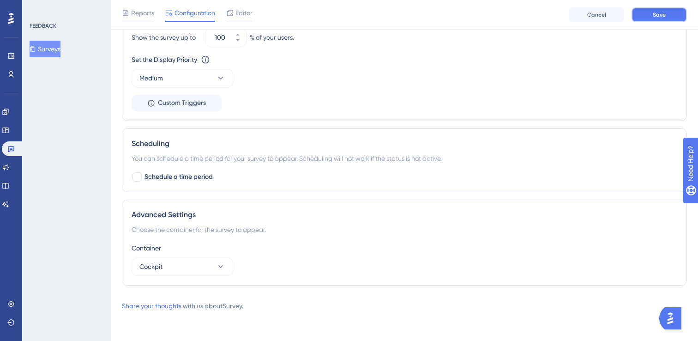
click at [651, 18] on button "Save" at bounding box center [658, 14] width 55 height 15
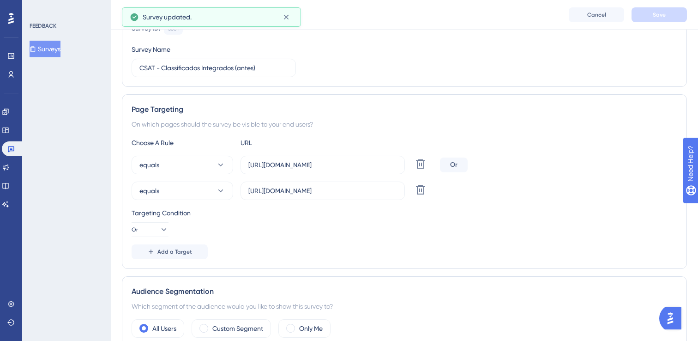
scroll to position [0, 0]
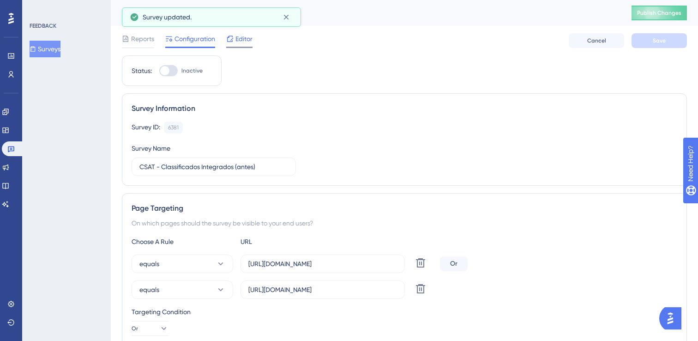
click at [239, 40] on span "Editor" at bounding box center [243, 38] width 17 height 11
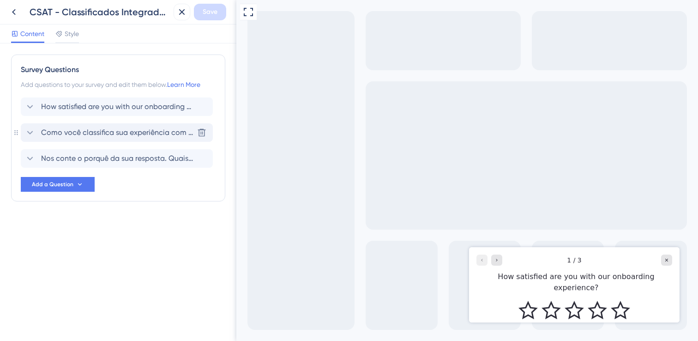
click at [94, 132] on span "Como você classifica sua experiência com a página "Consultar estoque"?" at bounding box center [117, 132] width 152 height 11
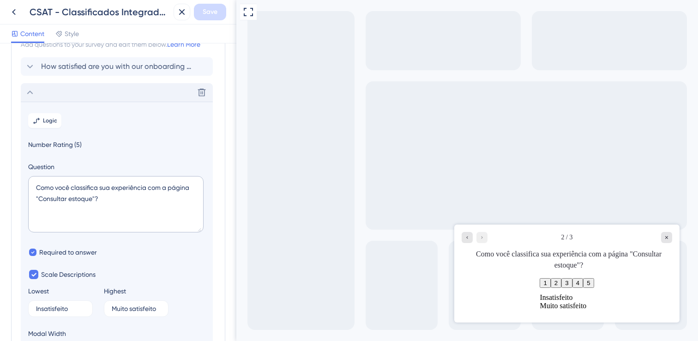
scroll to position [26, 0]
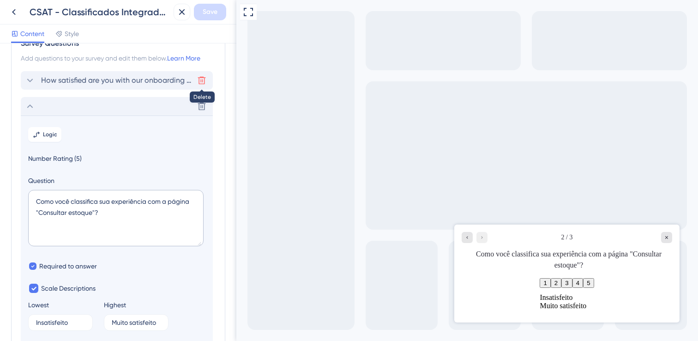
click at [200, 77] on icon at bounding box center [202, 81] width 8 height 8
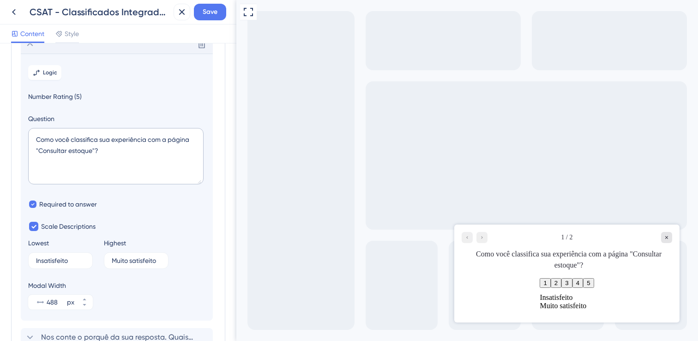
scroll to position [65, 0]
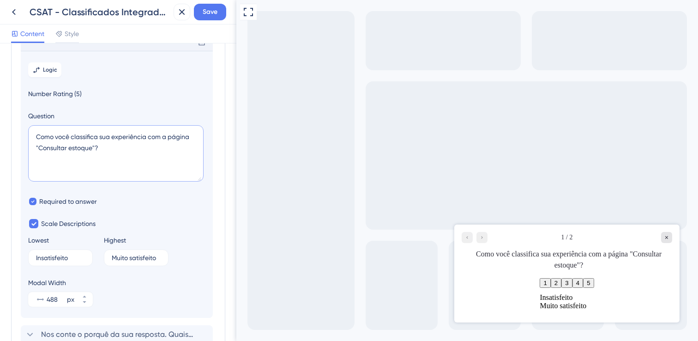
click at [128, 156] on textarea "Como você classifica sua experiência com a página "Consultar estoque"?" at bounding box center [115, 153] width 175 height 56
drag, startPoint x: 91, startPoint y: 150, endPoint x: 43, endPoint y: 149, distance: 48.5
click at [43, 149] on textarea "Como você classifica sua experiência com a página "Consultar estoque"?" at bounding box center [115, 153] width 175 height 56
type textarea "Como você classifica sua experiência com a página "Classificados integrados"?"
click at [213, 18] on button "Save" at bounding box center [210, 12] width 32 height 17
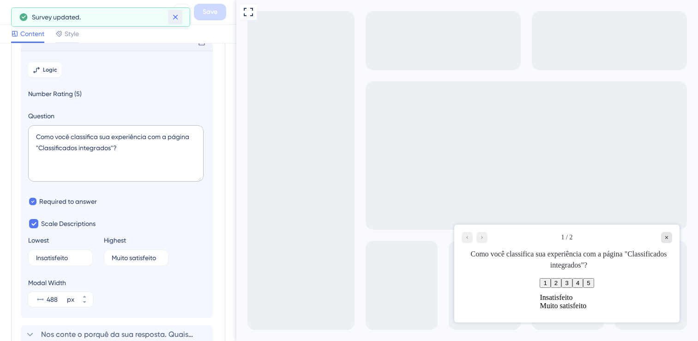
click at [178, 18] on icon at bounding box center [175, 16] width 9 height 9
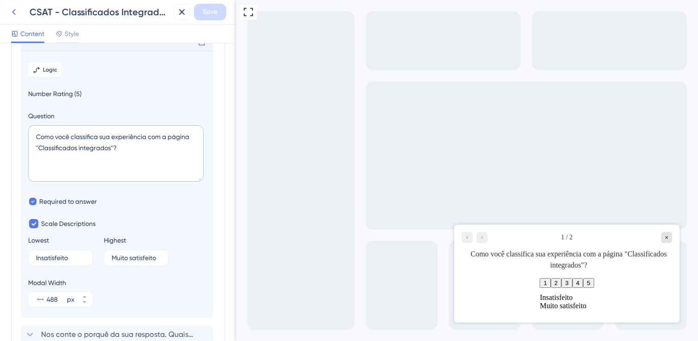
click at [13, 13] on icon at bounding box center [14, 12] width 4 height 6
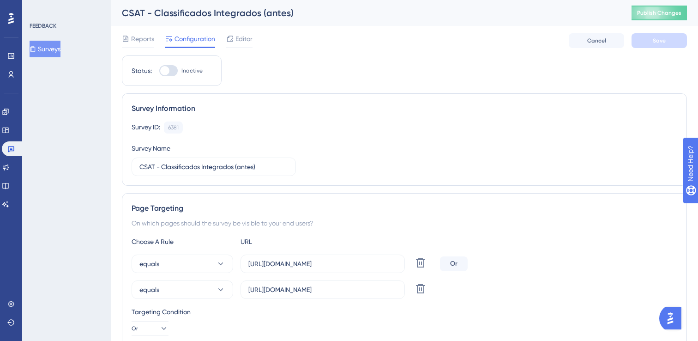
click at [54, 49] on button "Surveys" at bounding box center [45, 49] width 31 height 17
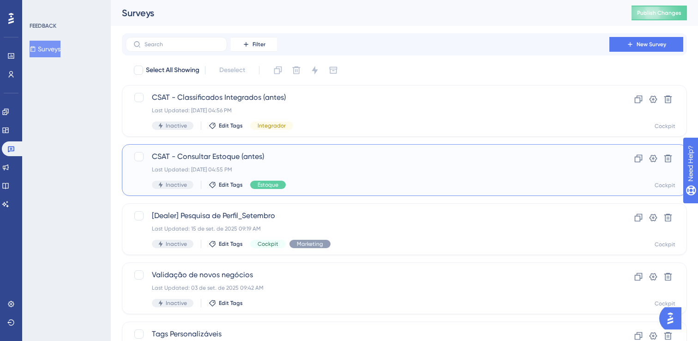
click at [225, 152] on span "CSAT - Consultar Estoque (antes)" at bounding box center [367, 156] width 431 height 11
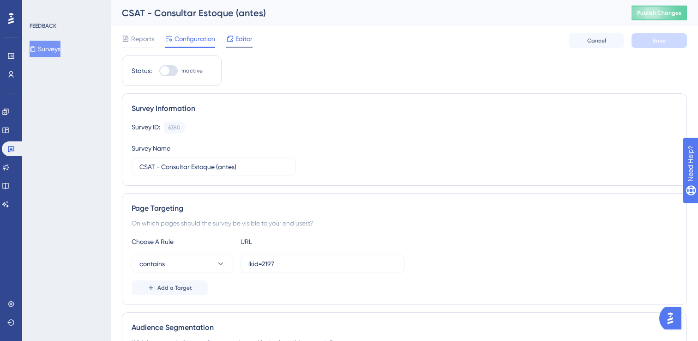
click at [238, 37] on span "Editor" at bounding box center [243, 38] width 17 height 11
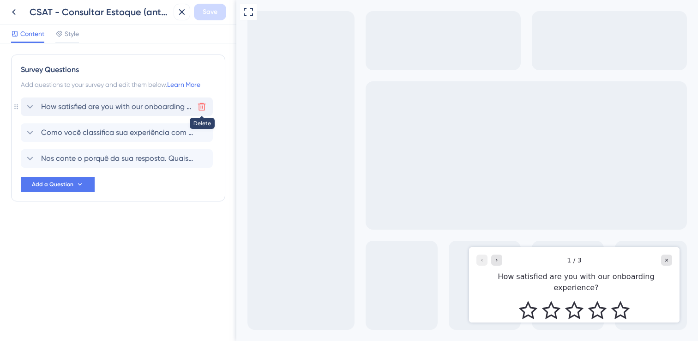
click at [202, 107] on icon at bounding box center [201, 106] width 9 height 9
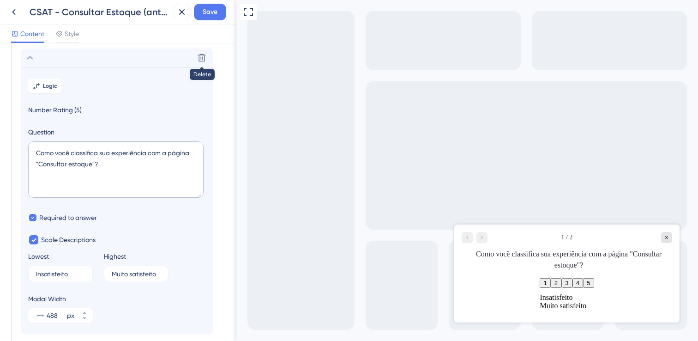
scroll to position [54, 0]
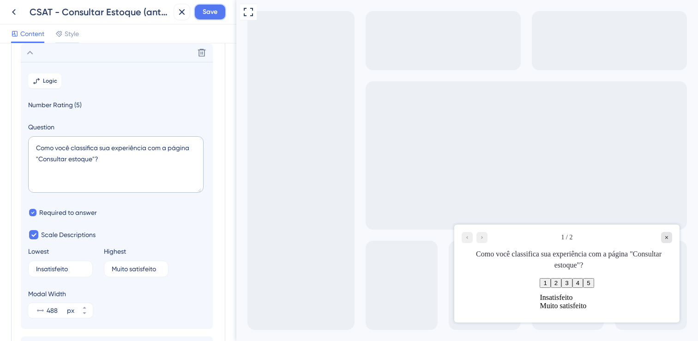
click at [217, 12] on span "Save" at bounding box center [210, 11] width 15 height 11
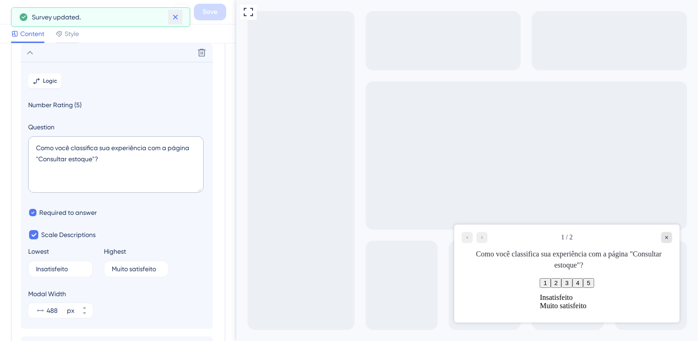
click at [176, 16] on icon at bounding box center [175, 17] width 5 height 5
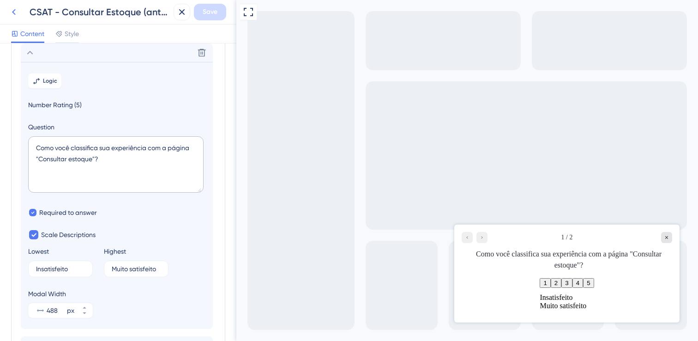
click at [16, 15] on icon at bounding box center [13, 11] width 11 height 11
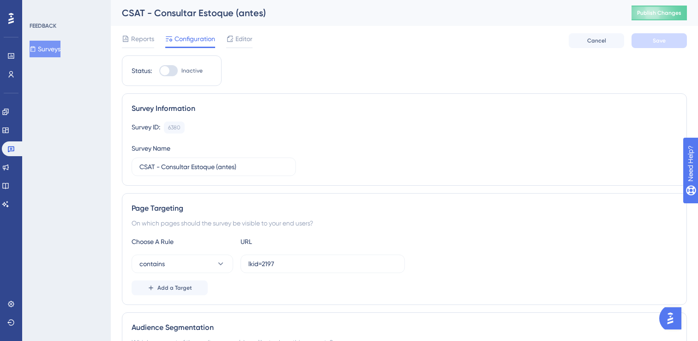
click at [57, 46] on button "Surveys" at bounding box center [45, 49] width 31 height 17
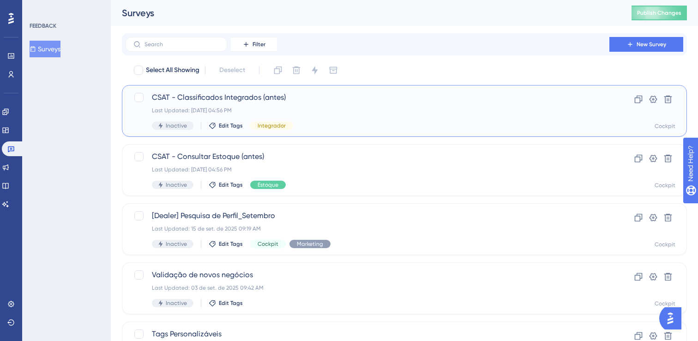
click at [494, 102] on span "CSAT - Classificados Integrados (antes)" at bounding box center [367, 97] width 431 height 11
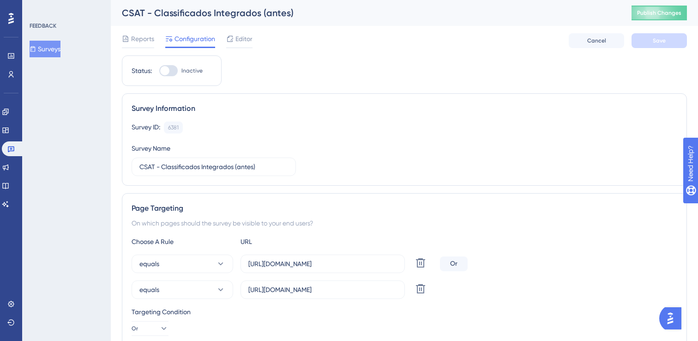
click at [60, 47] on button "Surveys" at bounding box center [45, 49] width 31 height 17
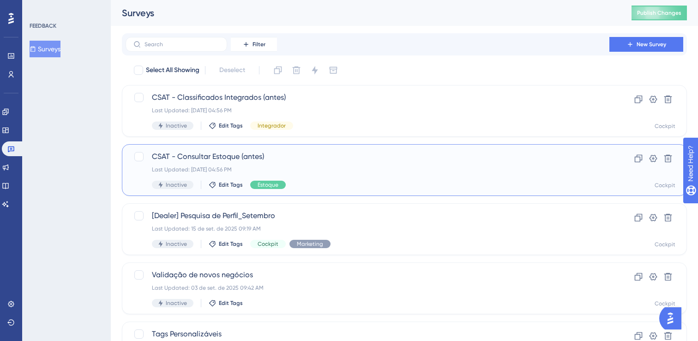
click at [282, 164] on div "CSAT - Consultar Estoque (antes) Last Updated: [DATE] 04:56 PM Inactive Edit Ta…" at bounding box center [367, 170] width 431 height 38
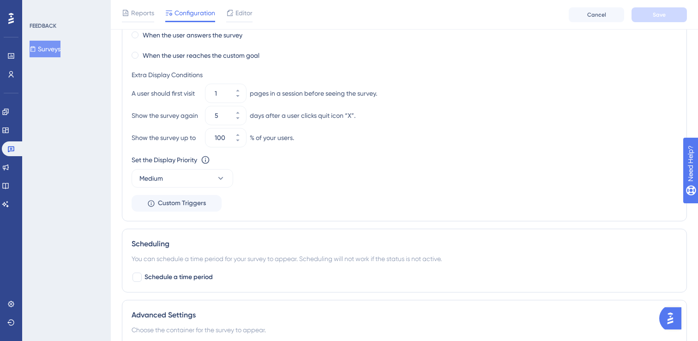
scroll to position [625, 0]
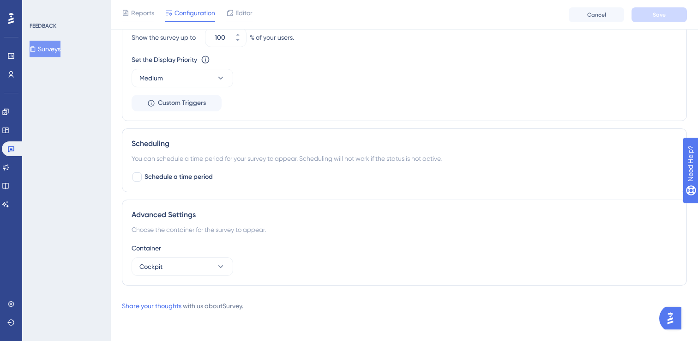
click at [236, 5] on div "Reports Configuration Editor Cancel Save" at bounding box center [404, 15] width 587 height 30
click at [239, 14] on span "Editor" at bounding box center [243, 12] width 17 height 11
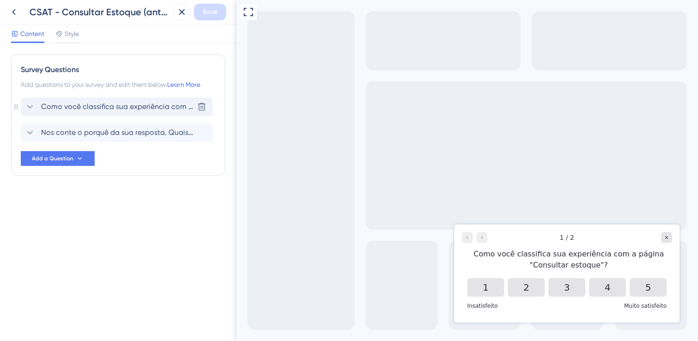
click at [100, 106] on span "Como você classifica sua experiência com a página "Consultar estoque"?" at bounding box center [117, 106] width 152 height 11
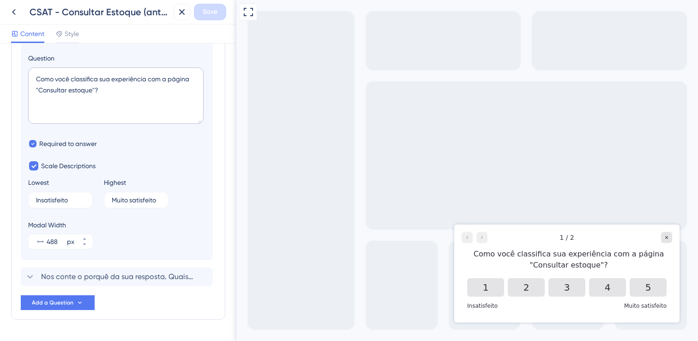
scroll to position [124, 0]
click at [37, 202] on input "Insatisfeito" at bounding box center [57, 199] width 42 height 6
type input "Muito insatisfeito"
click at [221, 17] on button "Save" at bounding box center [210, 12] width 32 height 17
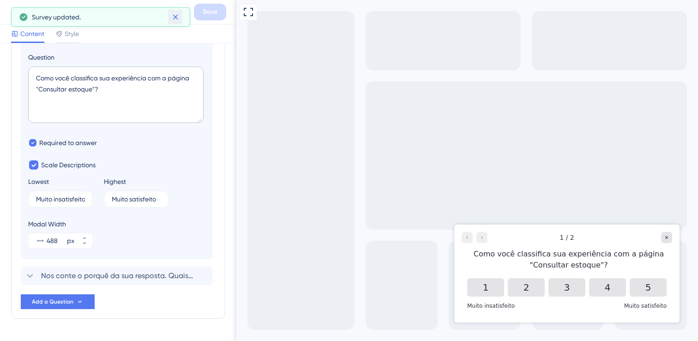
click at [170, 16] on button at bounding box center [175, 17] width 14 height 15
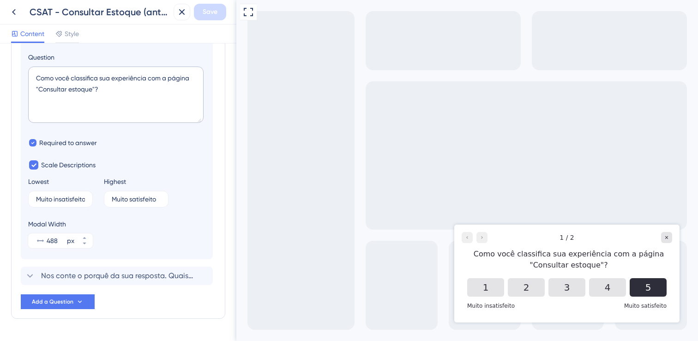
click at [646, 286] on button "5" at bounding box center [647, 287] width 37 height 18
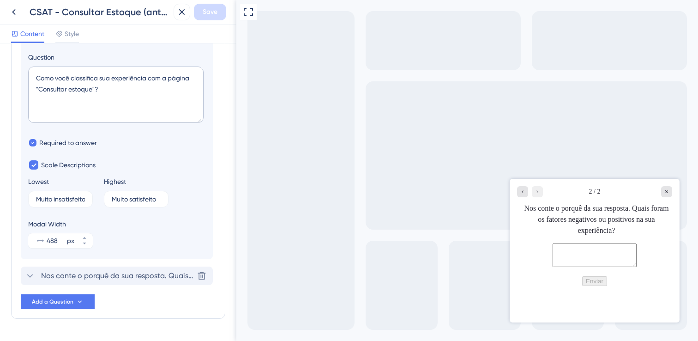
click at [136, 282] on div "Nos conte o porquê da sua resposta. Quais foram os fatores negativos ou positiv…" at bounding box center [117, 275] width 192 height 18
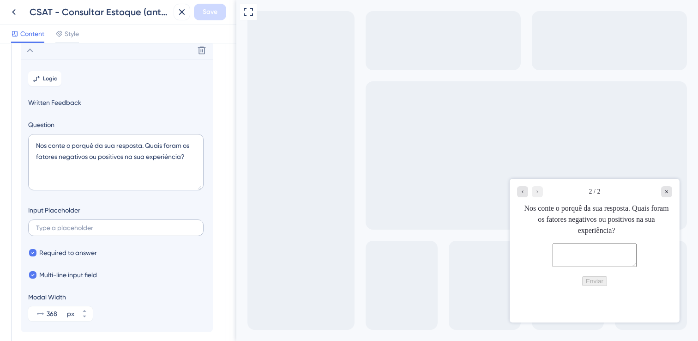
scroll to position [80, 0]
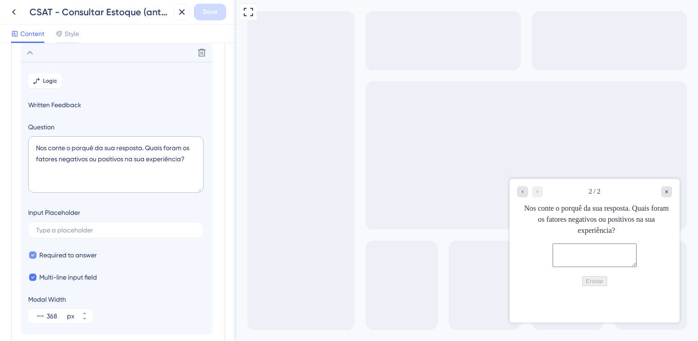
click at [32, 255] on icon at bounding box center [33, 254] width 4 height 6
checkbox input "false"
click at [209, 10] on span "Save" at bounding box center [210, 11] width 15 height 11
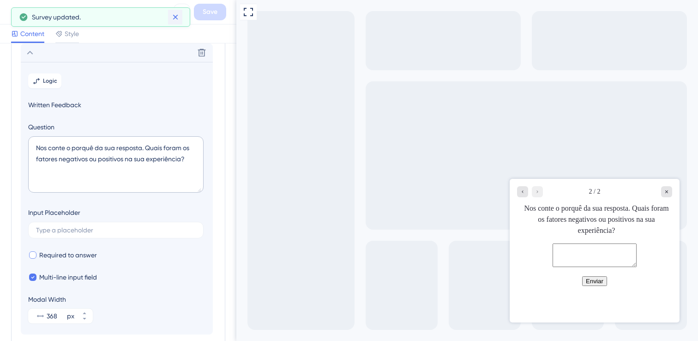
click at [171, 13] on icon at bounding box center [175, 16] width 9 height 9
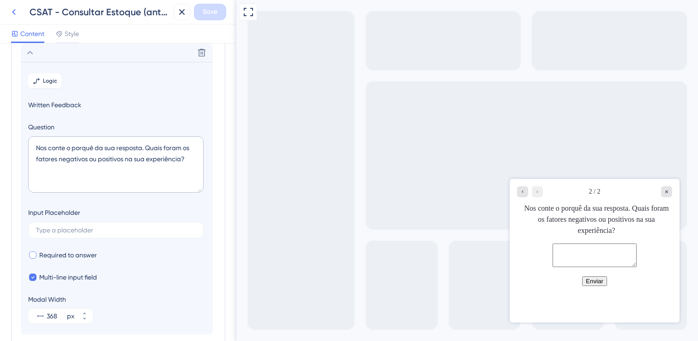
click at [12, 14] on icon at bounding box center [13, 11] width 11 height 11
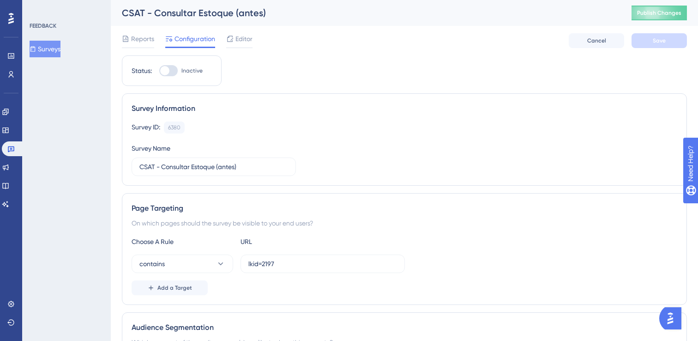
click at [59, 54] on button "Surveys" at bounding box center [45, 49] width 31 height 17
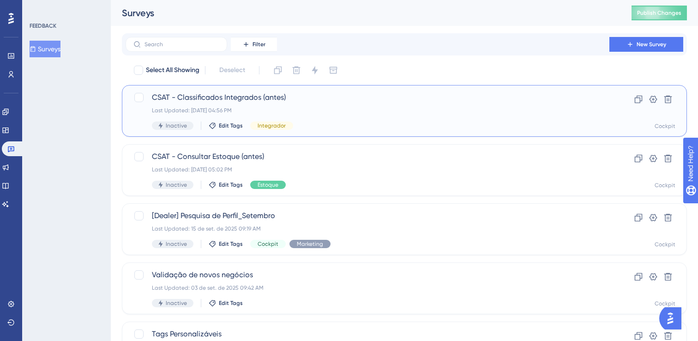
click at [244, 95] on span "CSAT - Classificados Integrados (antes)" at bounding box center [367, 97] width 431 height 11
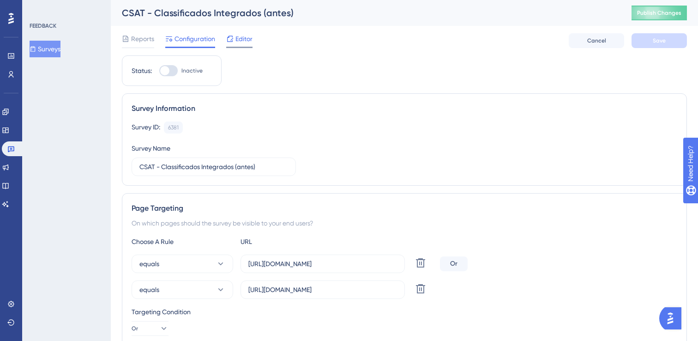
click at [248, 37] on span "Editor" at bounding box center [243, 38] width 17 height 11
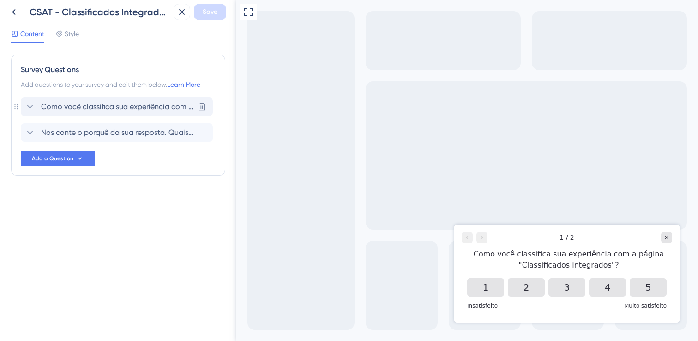
click at [126, 109] on span "Como você classifica sua experiência com a página "Classificados integrados"?" at bounding box center [117, 106] width 152 height 11
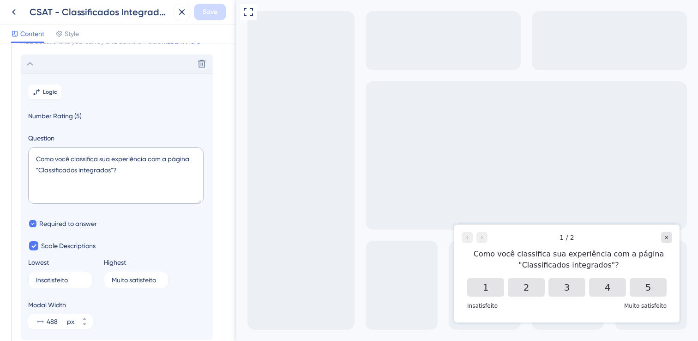
scroll to position [54, 0]
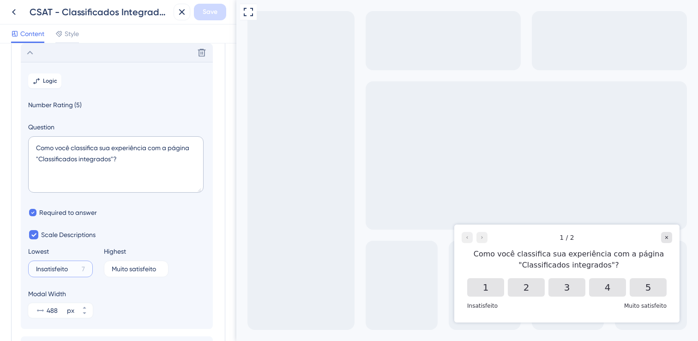
click at [48, 268] on input "Insatisfeito" at bounding box center [57, 268] width 42 height 6
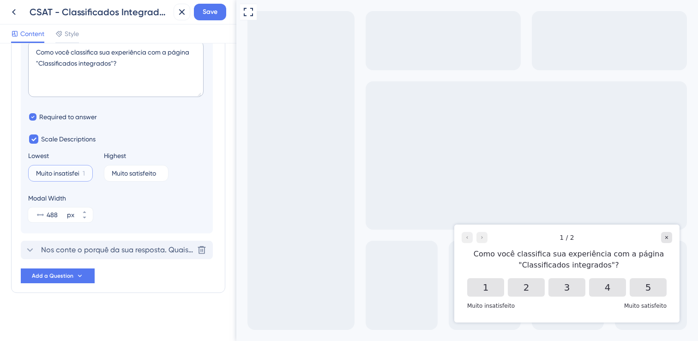
type input "Muito insatisfeito"
click at [94, 251] on span "Nos conte o porquê da sua resposta. Quais foram os fatores negativos ou positiv…" at bounding box center [117, 249] width 152 height 11
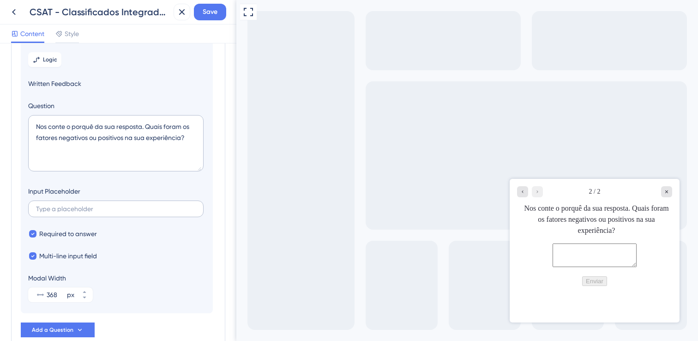
scroll to position [80, 0]
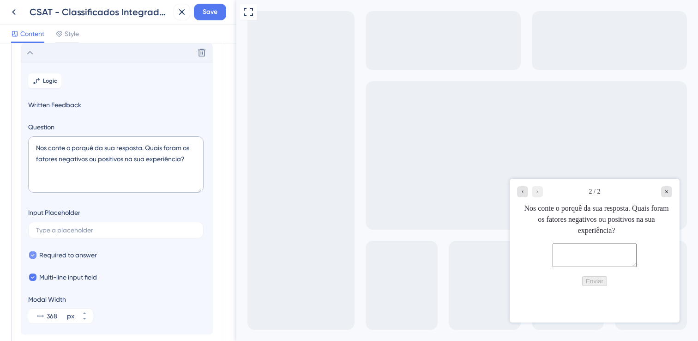
click at [35, 255] on div at bounding box center [32, 254] width 7 height 7
checkbox input "false"
click at [218, 16] on button "Save" at bounding box center [210, 12] width 32 height 17
click at [522, 192] on icon "Go to Question 1" at bounding box center [523, 192] width 6 height 6
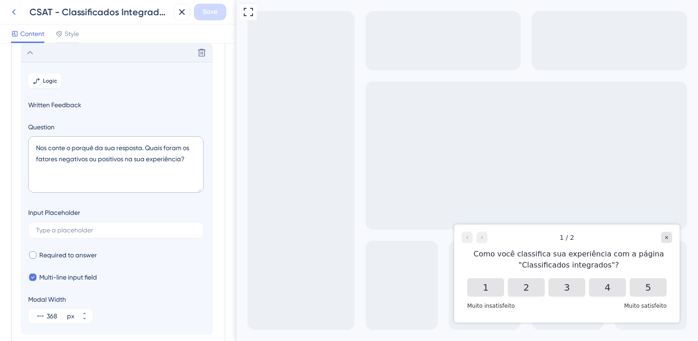
click at [17, 14] on icon at bounding box center [13, 11] width 11 height 11
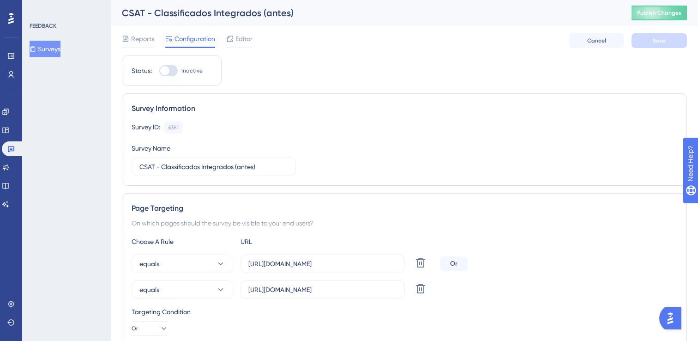
click at [169, 71] on div at bounding box center [168, 70] width 18 height 11
click at [159, 71] on input "Inactive" at bounding box center [159, 71] width 0 height 0
checkbox input "true"
click at [651, 44] on button "Save" at bounding box center [658, 40] width 55 height 15
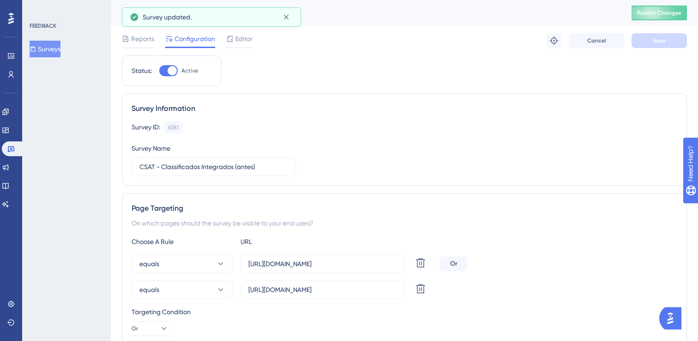
click at [60, 49] on button "Surveys" at bounding box center [45, 49] width 31 height 17
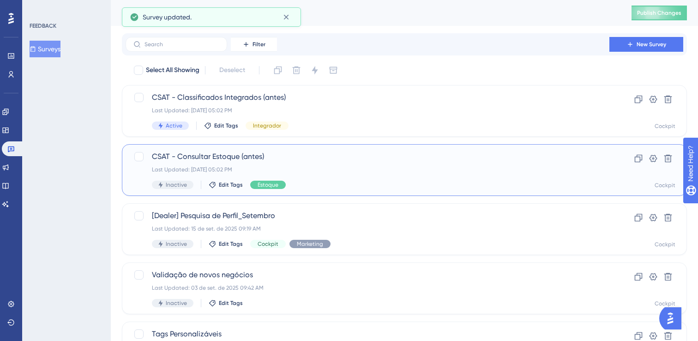
click at [191, 156] on span "CSAT - Consultar Estoque (antes)" at bounding box center [367, 156] width 431 height 11
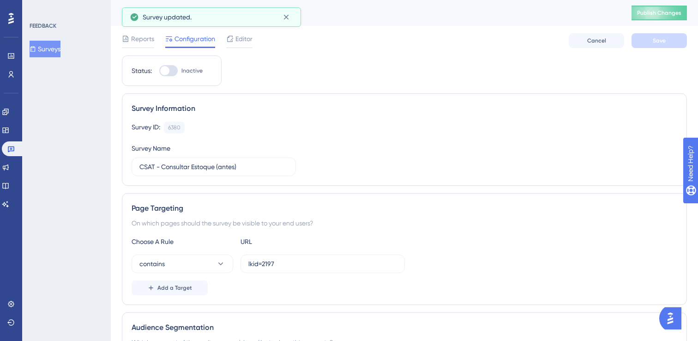
click at [168, 72] on div at bounding box center [164, 70] width 9 height 9
click at [159, 71] on input "Inactive" at bounding box center [159, 71] width 0 height 0
checkbox input "true"
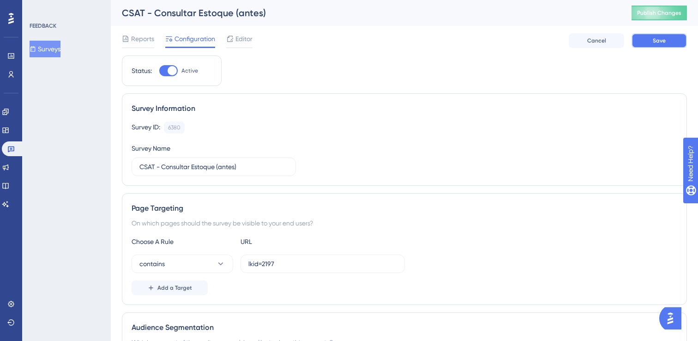
click at [651, 47] on button "Save" at bounding box center [658, 40] width 55 height 15
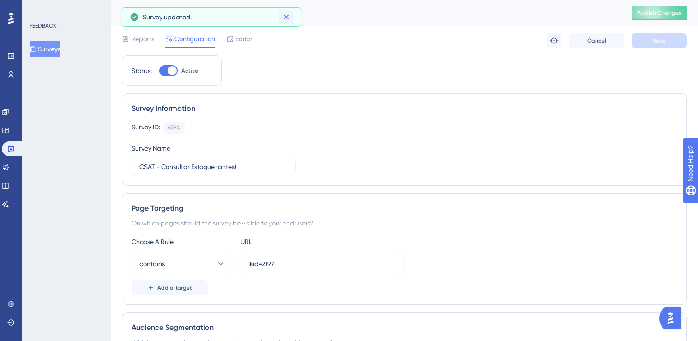
click at [286, 16] on icon at bounding box center [285, 16] width 9 height 9
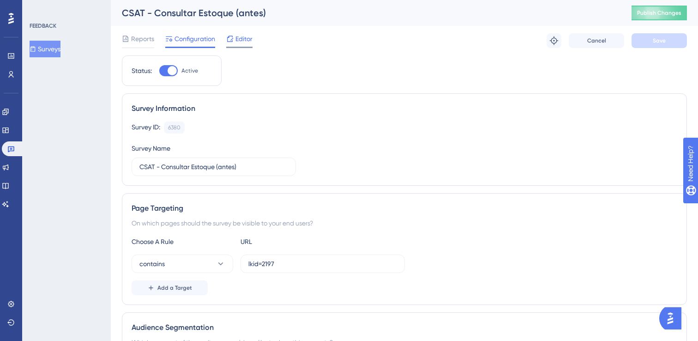
click at [244, 40] on span "Editor" at bounding box center [243, 38] width 17 height 11
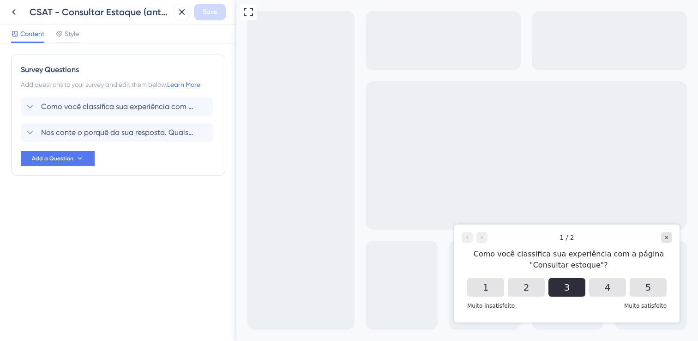
click at [566, 286] on button "3" at bounding box center [566, 287] width 37 height 18
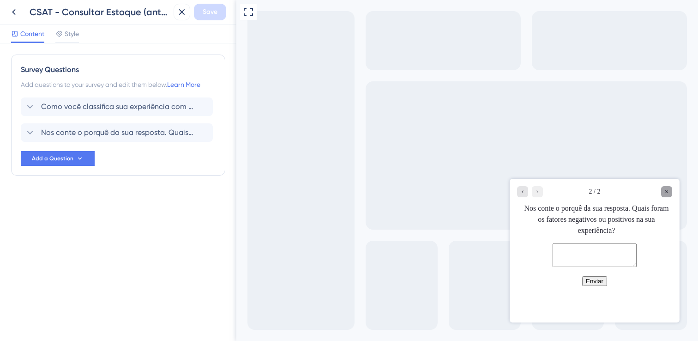
click at [664, 191] on icon "Close survey" at bounding box center [667, 192] width 6 height 6
click at [12, 16] on icon at bounding box center [13, 11] width 11 height 11
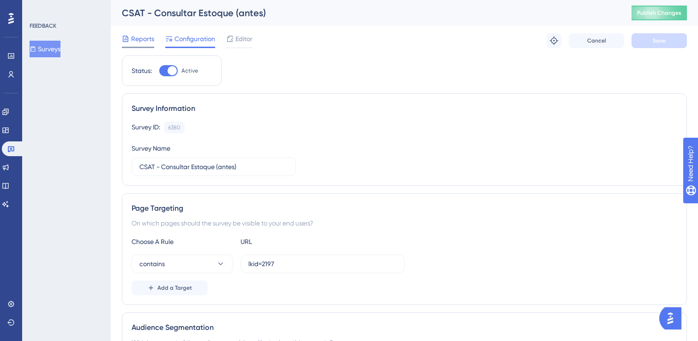
click at [143, 45] on div "Reports" at bounding box center [138, 40] width 32 height 15
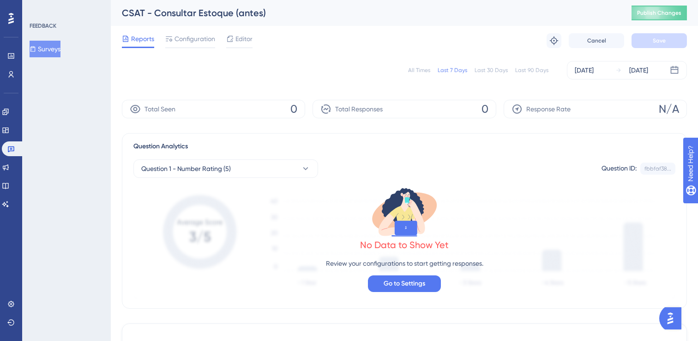
click at [60, 49] on button "Surveys" at bounding box center [45, 49] width 31 height 17
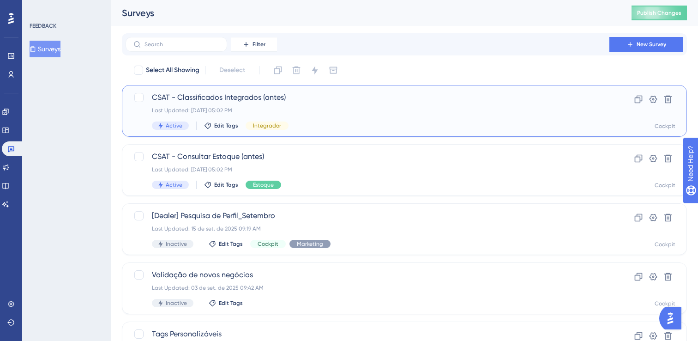
click at [319, 104] on div "CSAT - Classificados Integrados (antes) Last Updated: [DATE] 05:02 PM Active Ed…" at bounding box center [367, 111] width 431 height 38
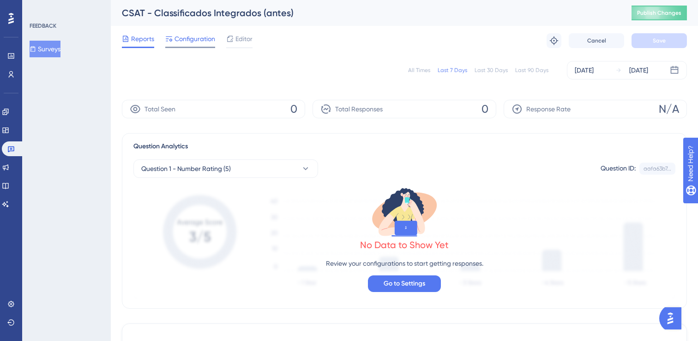
click at [180, 36] on span "Configuration" at bounding box center [194, 38] width 41 height 11
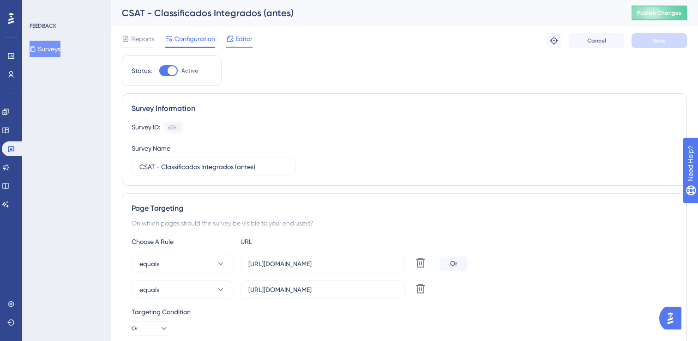
click at [247, 43] on span "Editor" at bounding box center [243, 38] width 17 height 11
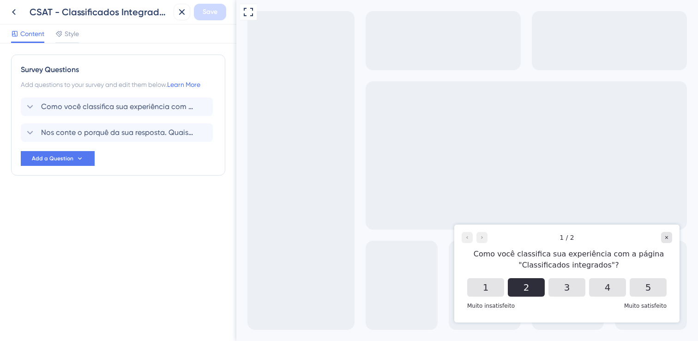
click at [535, 285] on button "2" at bounding box center [526, 287] width 37 height 18
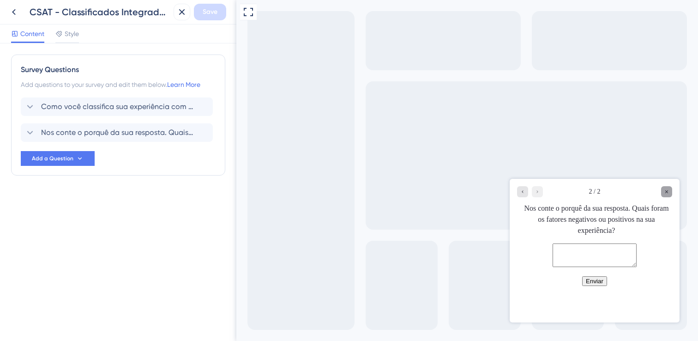
click at [661, 194] on div "Close survey" at bounding box center [666, 191] width 11 height 11
click at [18, 12] on icon at bounding box center [13, 11] width 11 height 11
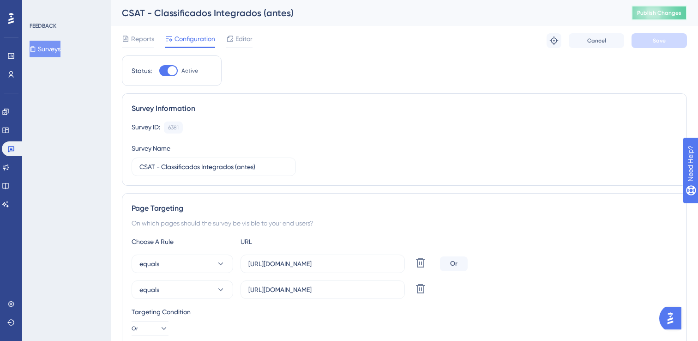
click at [656, 19] on button "Publish Changes" at bounding box center [658, 13] width 55 height 15
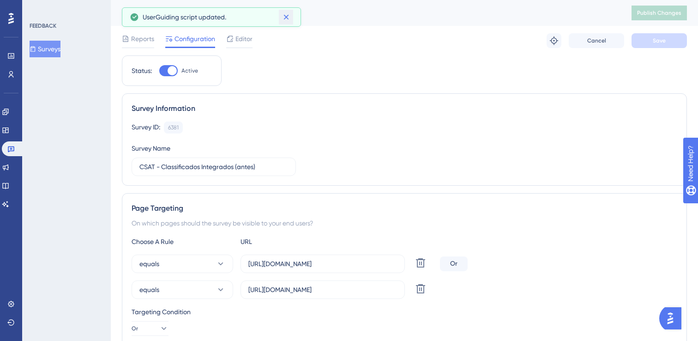
click at [286, 19] on icon at bounding box center [285, 16] width 9 height 9
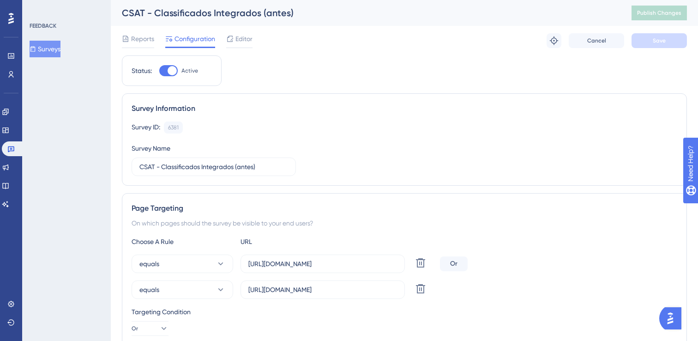
click at [247, 39] on span "Editor" at bounding box center [243, 38] width 17 height 11
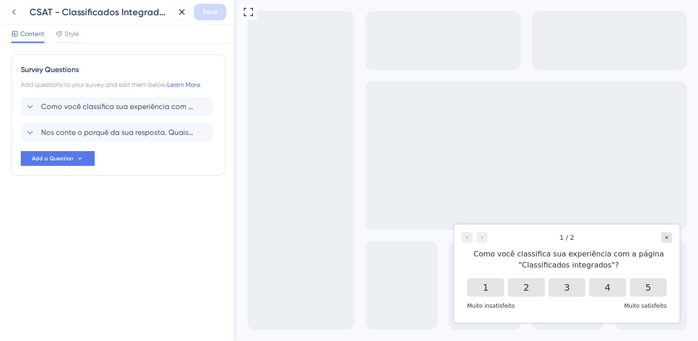
click at [12, 12] on icon at bounding box center [14, 12] width 4 height 6
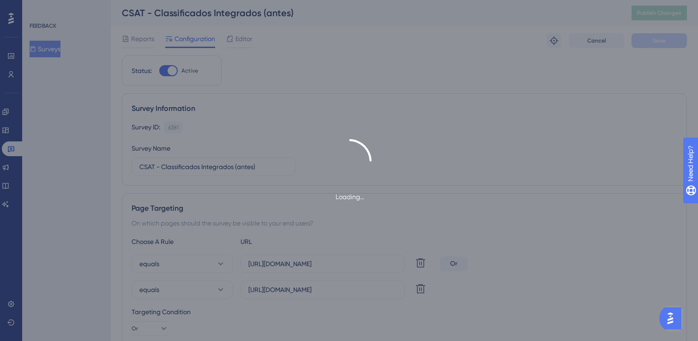
click at [50, 52] on div "Loading..." at bounding box center [349, 170] width 698 height 341
click at [59, 49] on div "Loading..." at bounding box center [349, 170] width 698 height 341
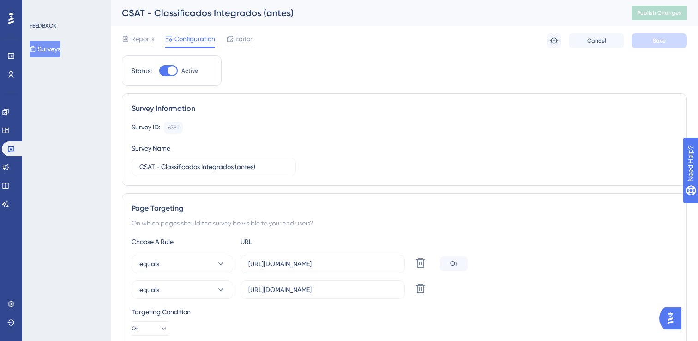
click at [60, 54] on button "Surveys" at bounding box center [45, 49] width 31 height 17
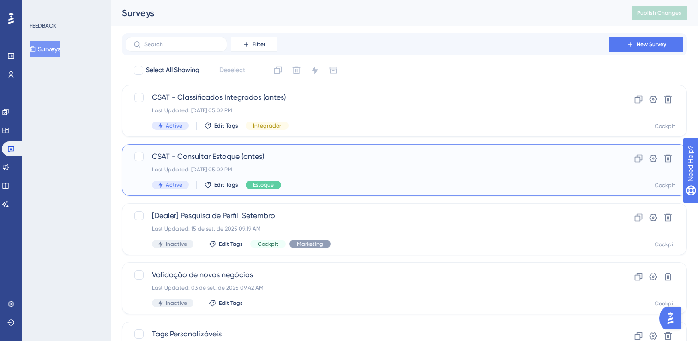
click at [209, 157] on span "CSAT - Consultar Estoque (antes)" at bounding box center [367, 156] width 431 height 11
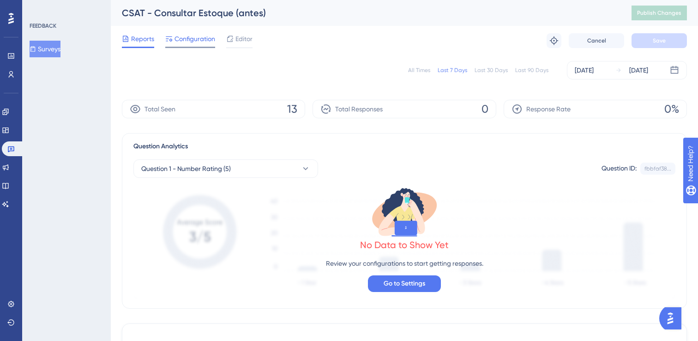
click at [184, 42] on span "Configuration" at bounding box center [194, 38] width 41 height 11
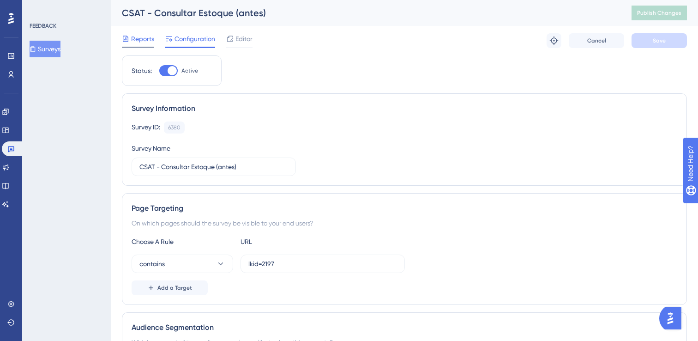
click at [144, 42] on span "Reports" at bounding box center [142, 38] width 23 height 11
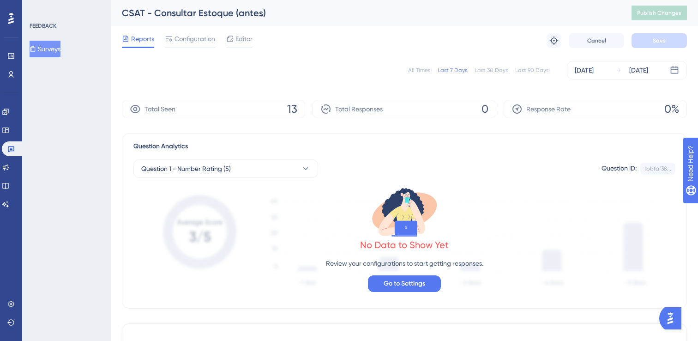
click at [51, 48] on button "Surveys" at bounding box center [45, 49] width 31 height 17
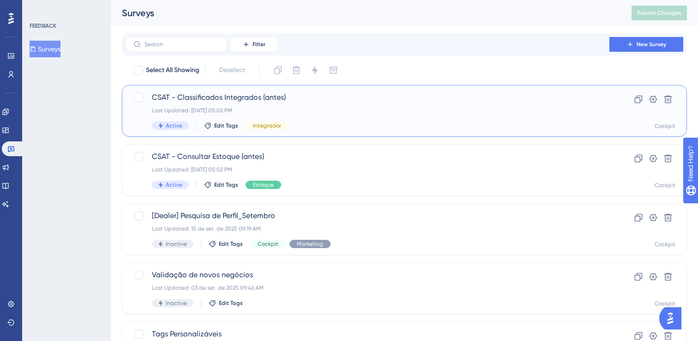
click at [209, 98] on span "CSAT - Classificados Integrados (antes)" at bounding box center [367, 97] width 431 height 11
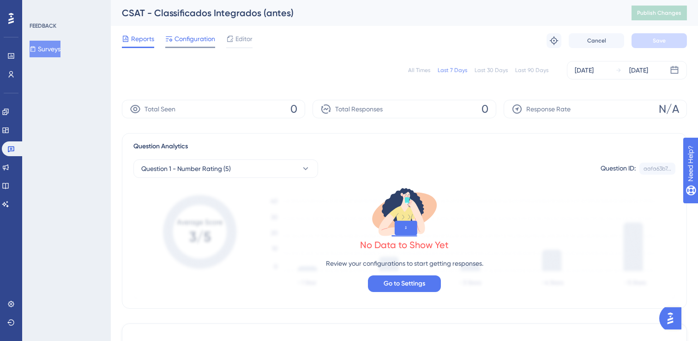
click at [177, 38] on span "Configuration" at bounding box center [194, 38] width 41 height 11
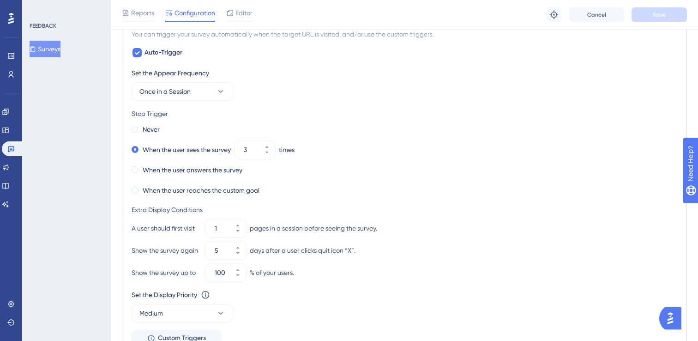
scroll to position [455, 0]
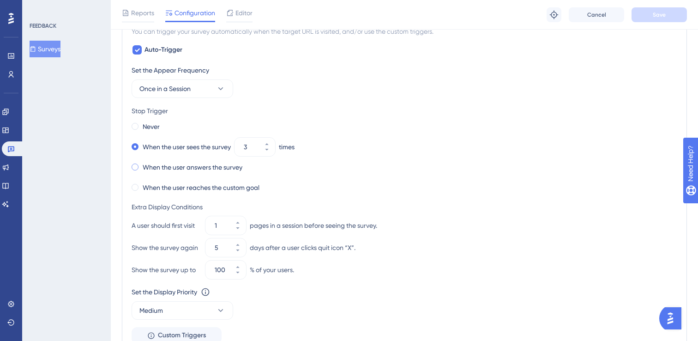
click at [172, 169] on label "When the user answers the survey" at bounding box center [193, 167] width 100 height 11
click at [666, 8] on button "Save" at bounding box center [658, 14] width 55 height 15
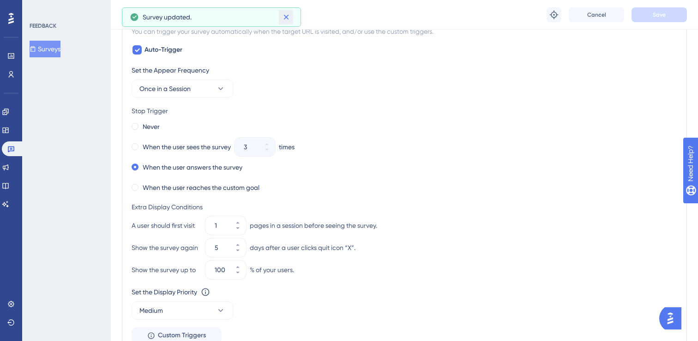
click at [292, 17] on button at bounding box center [286, 17] width 14 height 15
click at [185, 91] on span "Once in a Session" at bounding box center [164, 88] width 51 height 11
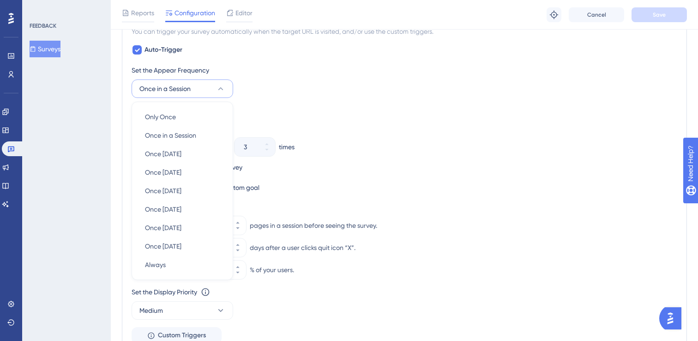
scroll to position [476, 0]
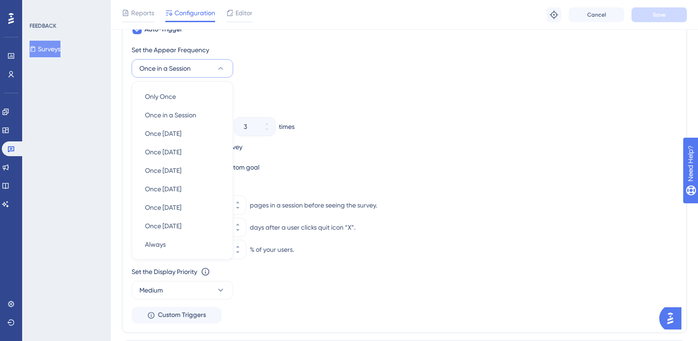
click at [220, 66] on icon at bounding box center [220, 68] width 9 height 9
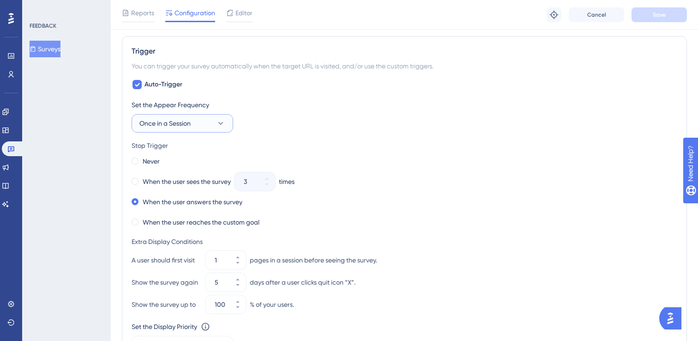
click at [213, 120] on button "Once in a Session" at bounding box center [183, 123] width 102 height 18
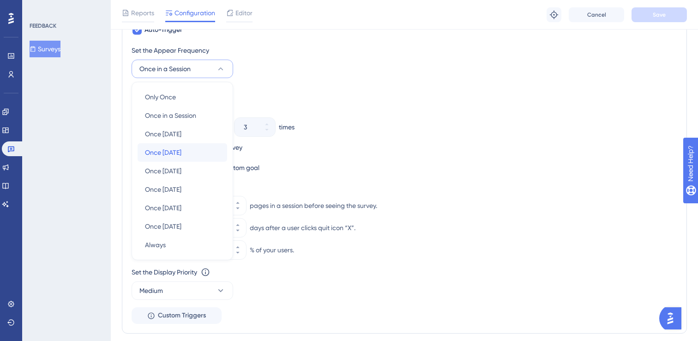
click at [210, 147] on div "Once [DATE] Once [DATE]" at bounding box center [182, 152] width 75 height 18
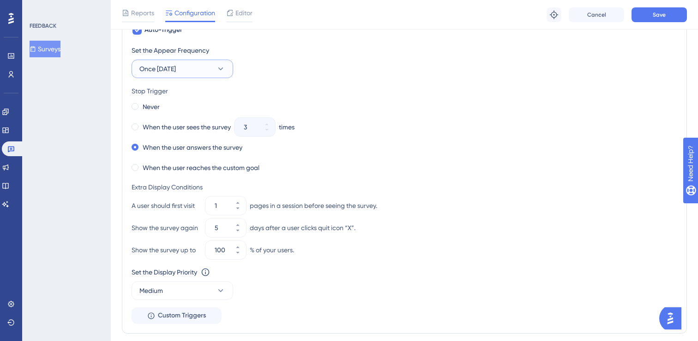
click at [215, 69] on button "Once [DATE]" at bounding box center [183, 69] width 102 height 18
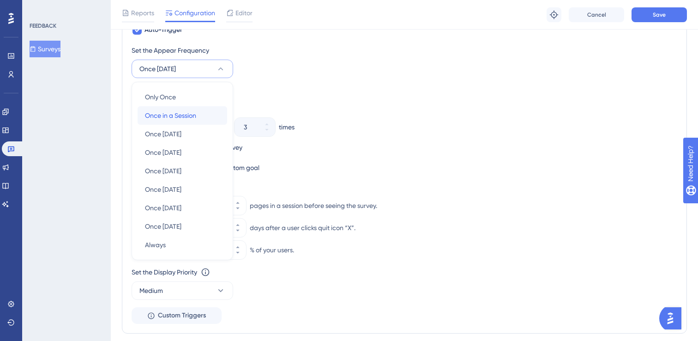
click at [203, 114] on div "Once in a Session Once in a Session" at bounding box center [182, 115] width 75 height 18
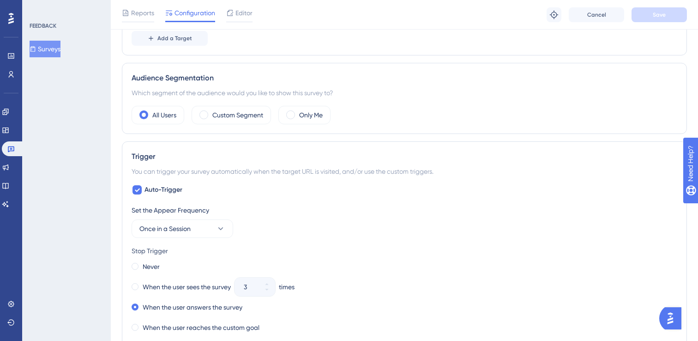
scroll to position [396, 0]
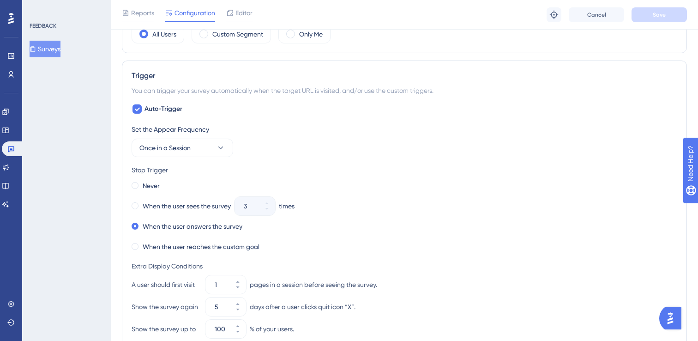
click at [60, 50] on button "Surveys" at bounding box center [45, 49] width 31 height 17
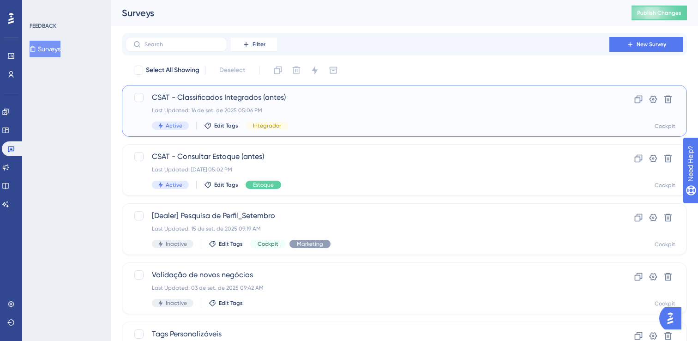
click at [226, 104] on div "CSAT - Classificados Integrados (antes) Last Updated: 16 de set. de 2025 05:06 …" at bounding box center [367, 111] width 431 height 38
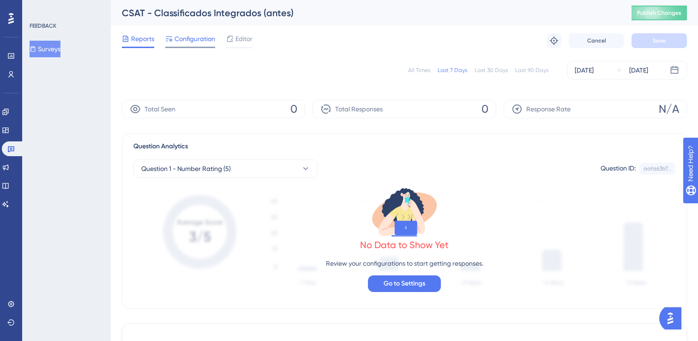
click at [202, 42] on span "Configuration" at bounding box center [194, 38] width 41 height 11
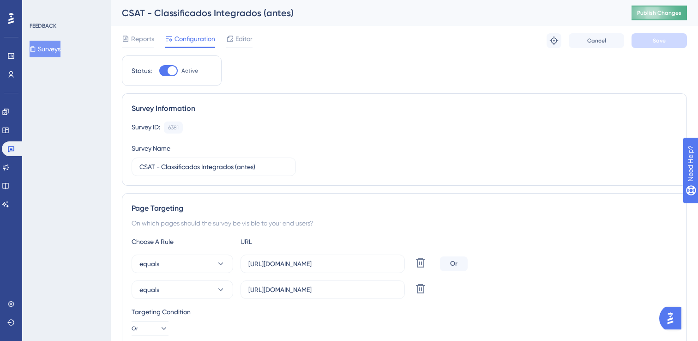
click at [639, 16] on span "Publish Changes" at bounding box center [659, 12] width 44 height 7
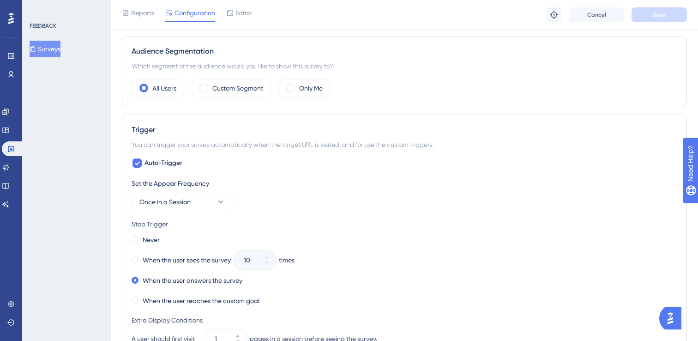
scroll to position [342, 0]
click at [57, 46] on button "Surveys" at bounding box center [45, 49] width 31 height 17
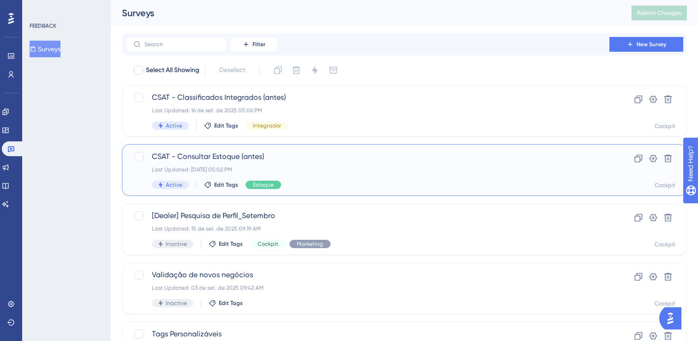
click at [373, 168] on div "Last Updated: [DATE] 05:02 PM" at bounding box center [367, 169] width 431 height 7
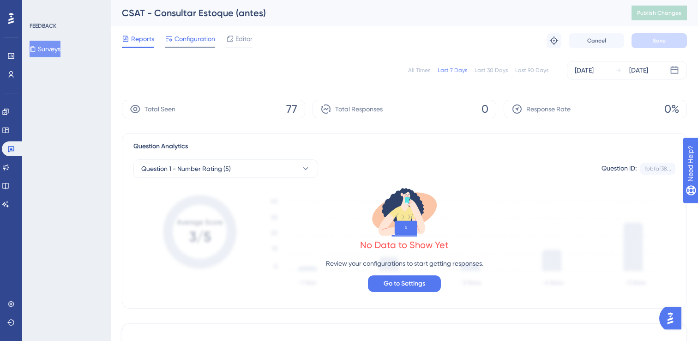
click at [202, 42] on span "Configuration" at bounding box center [194, 38] width 41 height 11
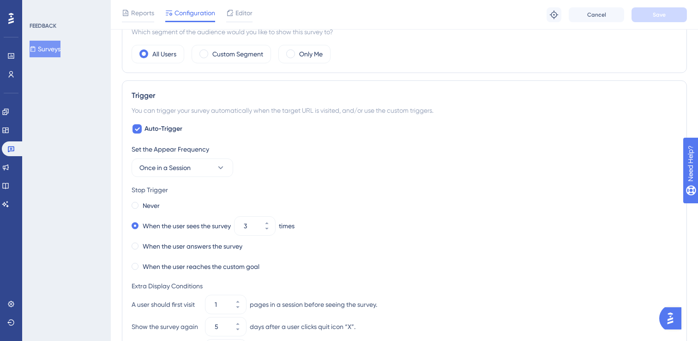
scroll to position [321, 0]
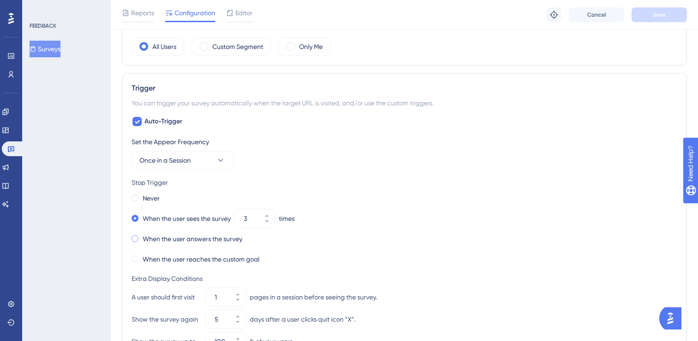
click at [159, 239] on label "When the user answers the survey" at bounding box center [193, 238] width 100 height 11
click at [651, 16] on button "Save" at bounding box center [658, 14] width 55 height 15
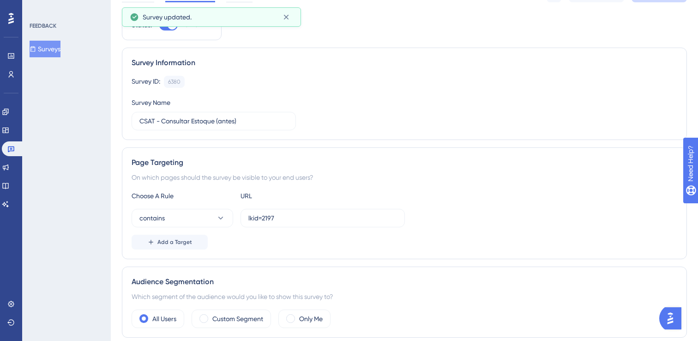
scroll to position [0, 0]
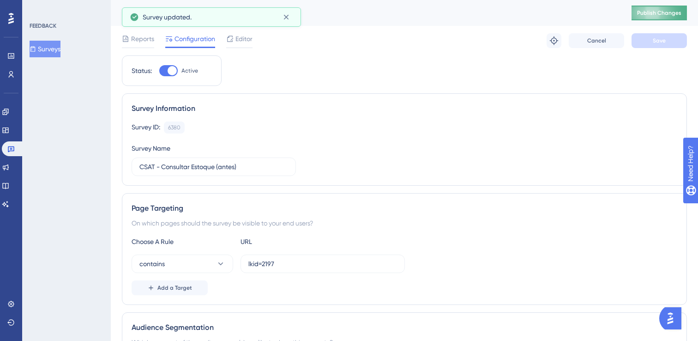
click at [646, 13] on button "Publish Changes" at bounding box center [658, 13] width 55 height 15
click at [286, 15] on icon at bounding box center [285, 16] width 9 height 9
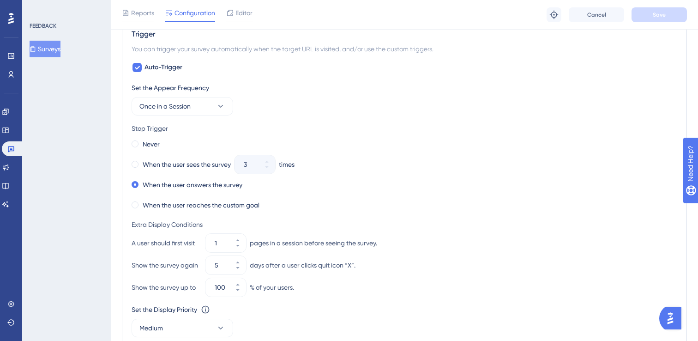
scroll to position [376, 0]
click at [60, 52] on button "Surveys" at bounding box center [45, 49] width 31 height 17
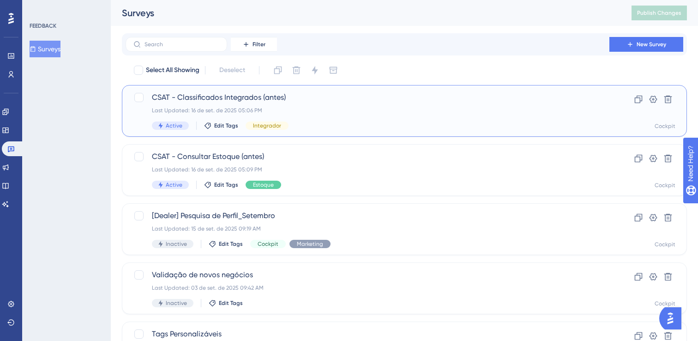
click at [242, 99] on span "CSAT - Classificados Integrados (antes)" at bounding box center [367, 97] width 431 height 11
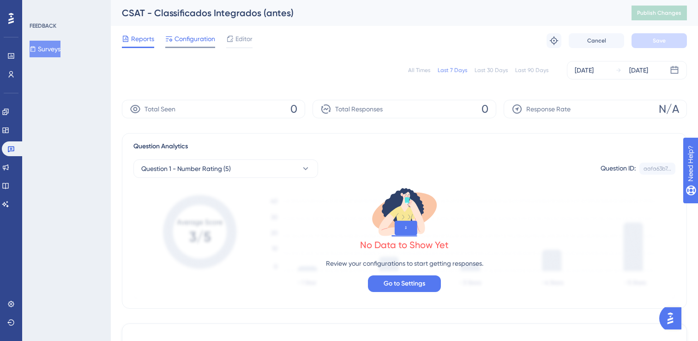
click at [190, 44] on span "Configuration" at bounding box center [194, 38] width 41 height 11
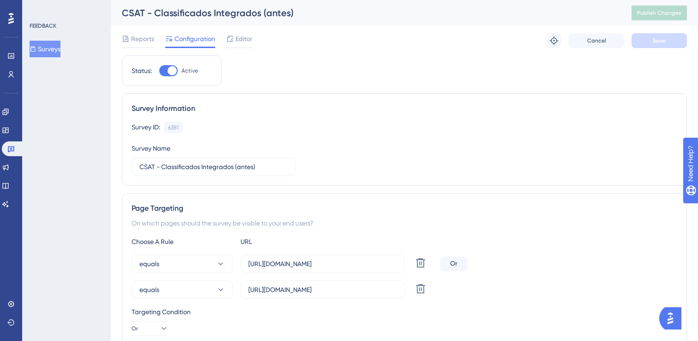
click at [54, 46] on button "Surveys" at bounding box center [45, 49] width 31 height 17
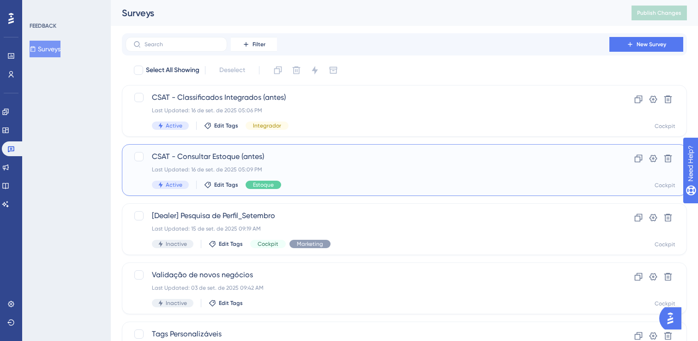
click at [297, 153] on span "CSAT - Consultar Estoque (antes)" at bounding box center [367, 156] width 431 height 11
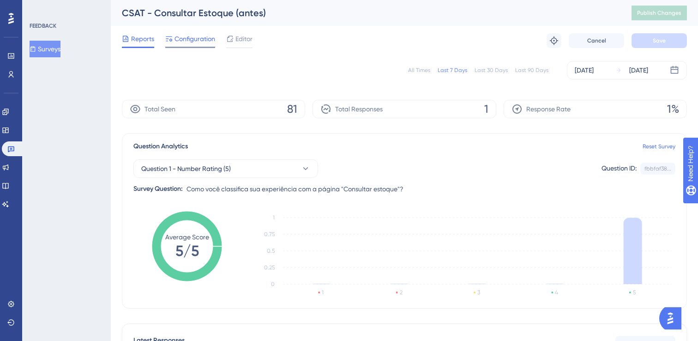
click at [181, 42] on span "Configuration" at bounding box center [194, 38] width 41 height 11
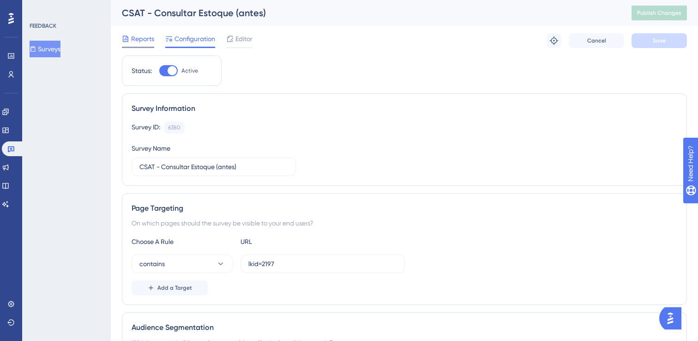
click at [131, 42] on span "Reports" at bounding box center [142, 38] width 23 height 11
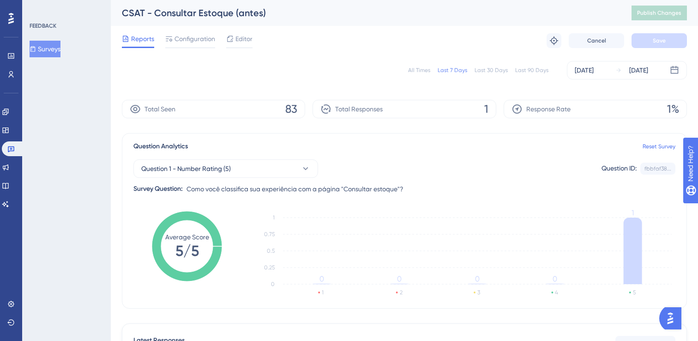
click at [59, 48] on button "Surveys" at bounding box center [45, 49] width 31 height 17
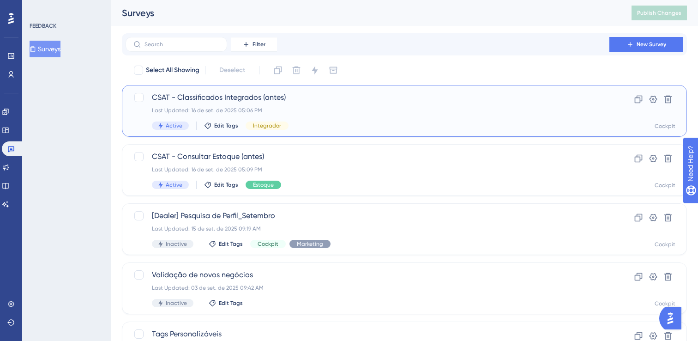
click at [221, 97] on span "CSAT - Classificados Integrados (antes)" at bounding box center [367, 97] width 431 height 11
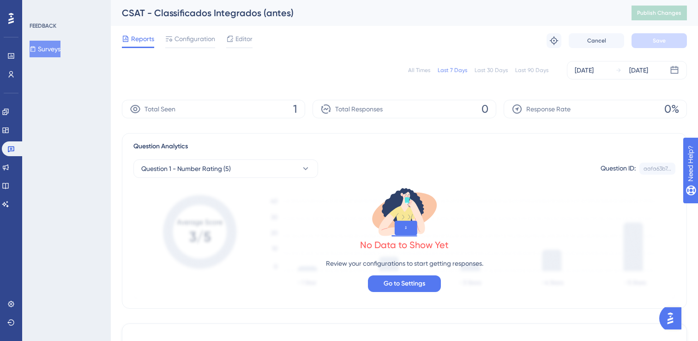
click at [54, 48] on button "Surveys" at bounding box center [45, 49] width 31 height 17
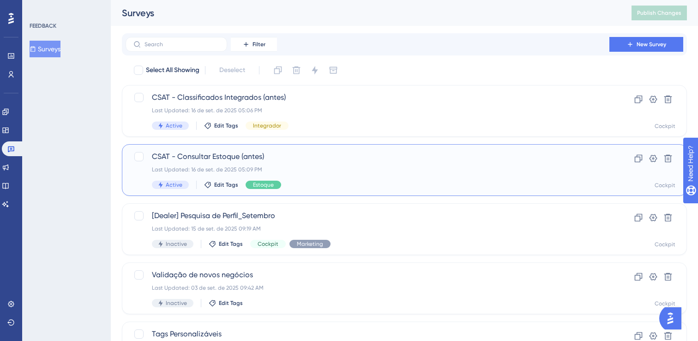
click at [236, 150] on div "CSAT - Consultar Estoque (antes) Last Updated: 16 de set. de 2025 05:09 PM Acti…" at bounding box center [404, 170] width 565 height 52
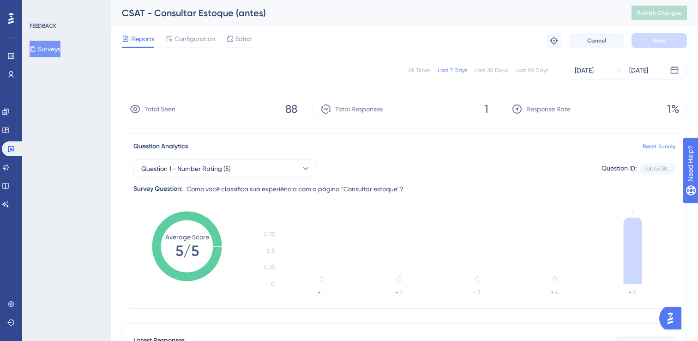
click at [51, 51] on button "Surveys" at bounding box center [45, 49] width 31 height 17
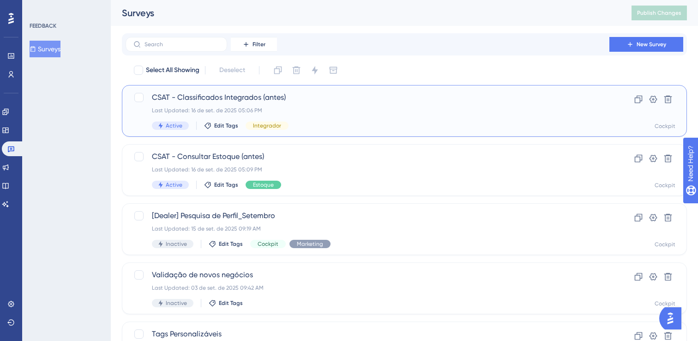
click at [198, 87] on div "CSAT - Classificados Integrados (antes) Last Updated: 16 de set. de 2025 05:06 …" at bounding box center [404, 111] width 565 height 52
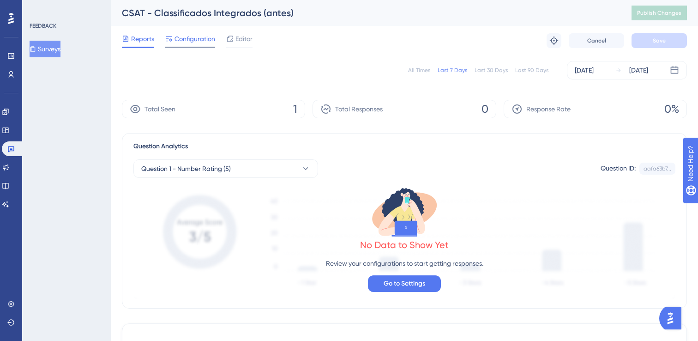
click at [190, 36] on span "Configuration" at bounding box center [194, 38] width 41 height 11
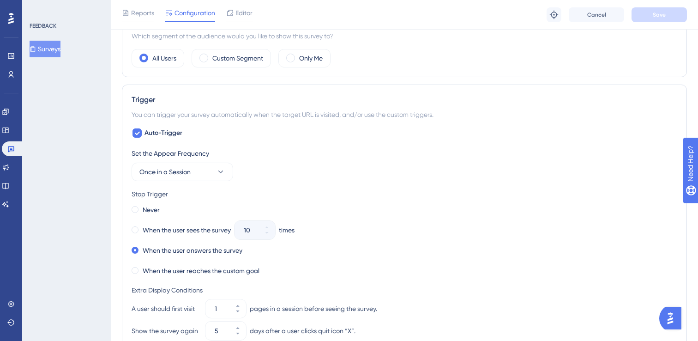
scroll to position [399, 0]
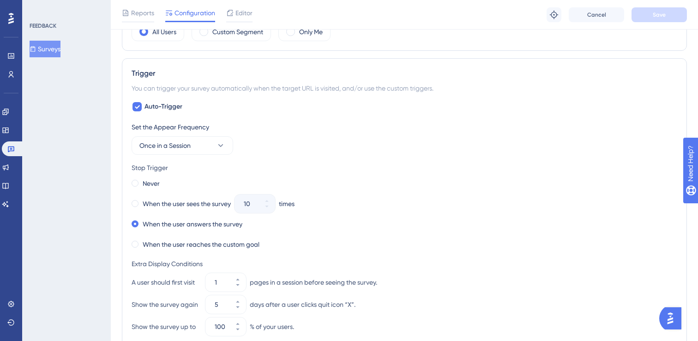
click at [57, 46] on button "Surveys" at bounding box center [45, 49] width 31 height 17
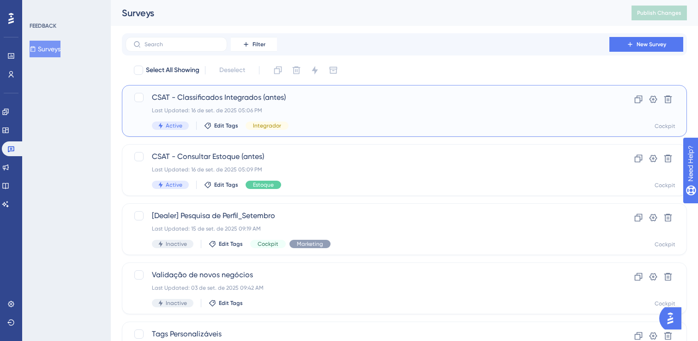
click at [198, 102] on span "CSAT - Classificados Integrados (antes)" at bounding box center [367, 97] width 431 height 11
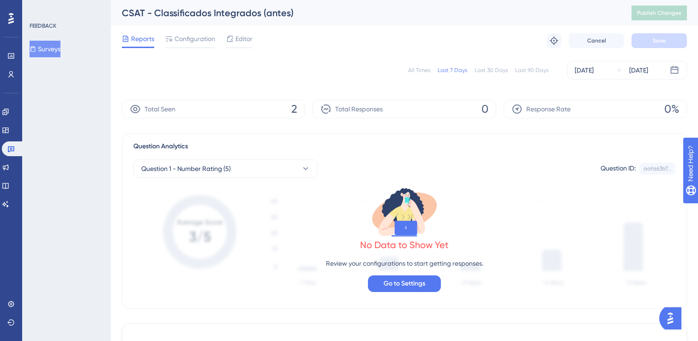
click at [60, 48] on button "Surveys" at bounding box center [45, 49] width 31 height 17
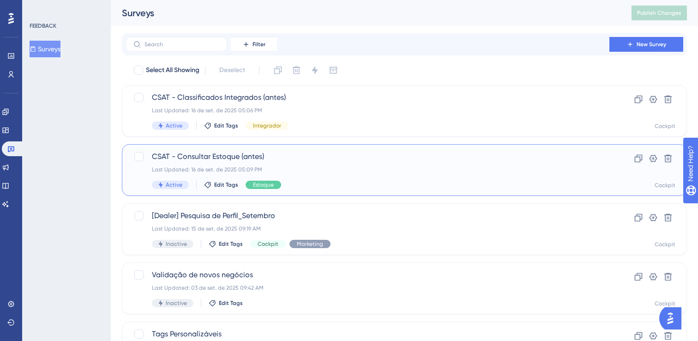
click at [225, 156] on span "CSAT - Consultar Estoque (antes)" at bounding box center [367, 156] width 431 height 11
